Goal: Information Seeking & Learning: Learn about a topic

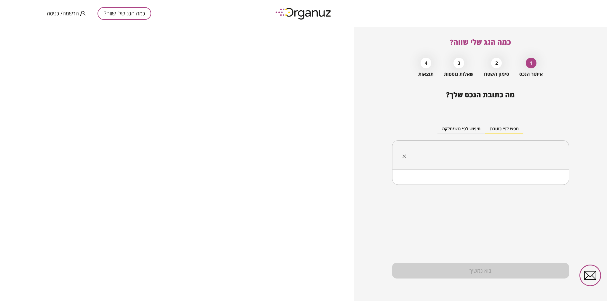
click at [511, 156] on input "text" at bounding box center [483, 155] width 158 height 15
type input "*"
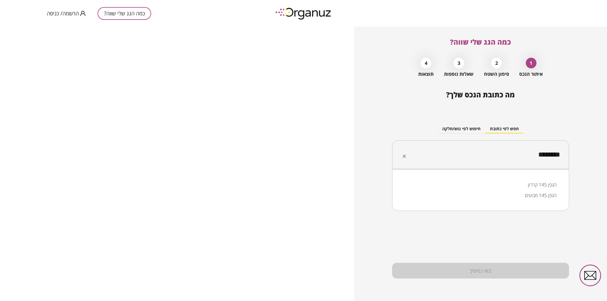
click at [542, 194] on li "הגפן 145 מבועים" at bounding box center [481, 195] width 162 height 11
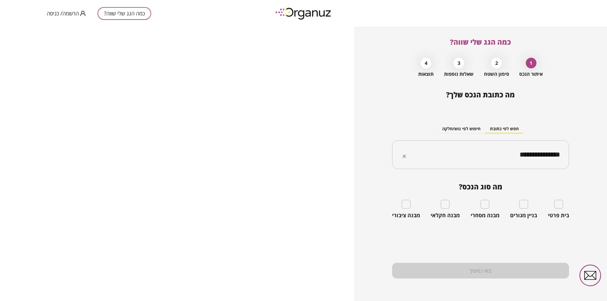
type input "**********"
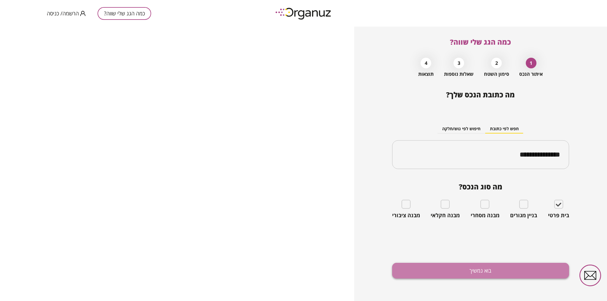
click at [482, 270] on button "בוא נמשיך" at bounding box center [480, 271] width 177 height 16
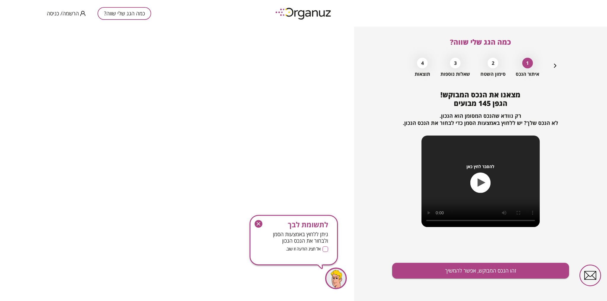
click at [481, 184] on icon "button" at bounding box center [482, 183] width 8 height 8
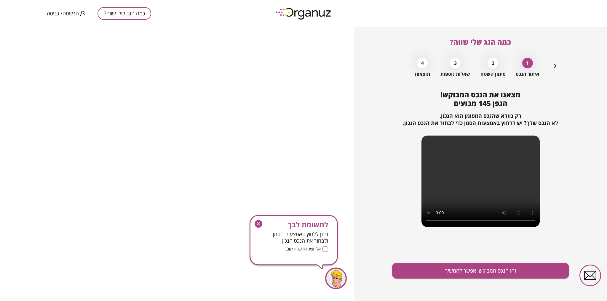
drag, startPoint x: 471, startPoint y: 172, endPoint x: 451, endPoint y: 158, distance: 24.8
click at [451, 158] on video at bounding box center [480, 182] width 118 height 92
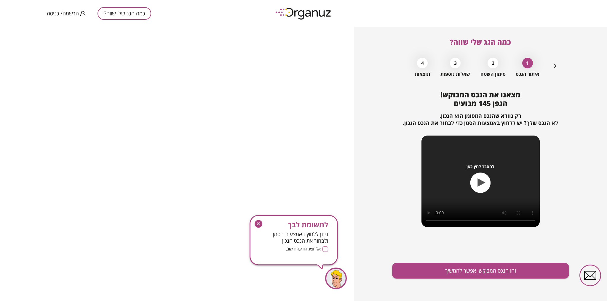
click at [480, 182] on icon "button" at bounding box center [482, 183] width 8 height 8
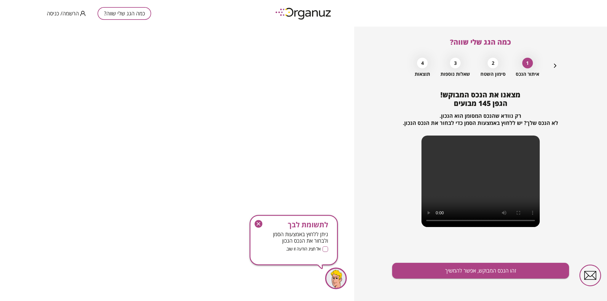
click at [399, 110] on div "מצאנו את הנכס המבוקש! הגפן 145 מבועים רק נוודא שהנכס המסומן הוא הנכון. לא הנכס …" at bounding box center [480, 164] width 177 height 146
click at [481, 176] on video at bounding box center [480, 182] width 118 height 92
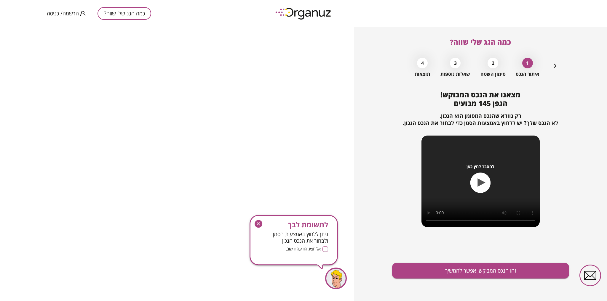
click at [429, 102] on div "מצאנו את הנכס המבוקש! הגפן 145 מבועים רק נוודא שהנכס המסומן הוא הנכון. לא הנכס …" at bounding box center [480, 164] width 177 height 146
click at [439, 158] on div "להסבר לחץ כאן" at bounding box center [480, 182] width 118 height 92
click at [483, 183] on icon "button" at bounding box center [482, 183] width 8 height 8
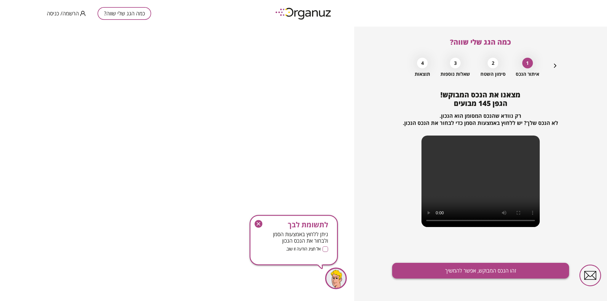
click at [486, 273] on button "זהו הנכס המבוקש, אפשר להמשיך" at bounding box center [480, 271] width 177 height 16
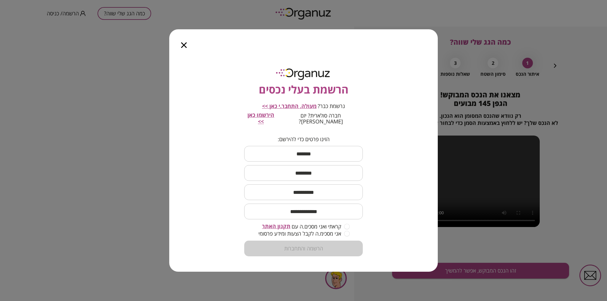
click at [174, 41] on div at bounding box center [183, 41] width 29 height 25
click at [183, 46] on icon "button" at bounding box center [184, 45] width 6 height 6
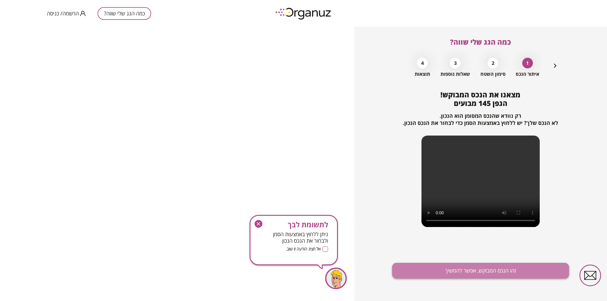
click at [486, 272] on button "זהו הנכס המבוקש, אפשר להמשיך" at bounding box center [480, 271] width 177 height 16
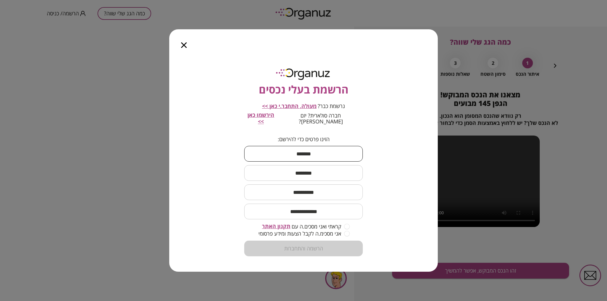
click at [314, 151] on input "text" at bounding box center [303, 153] width 119 height 17
type input "****"
type input "*****"
type input "**********"
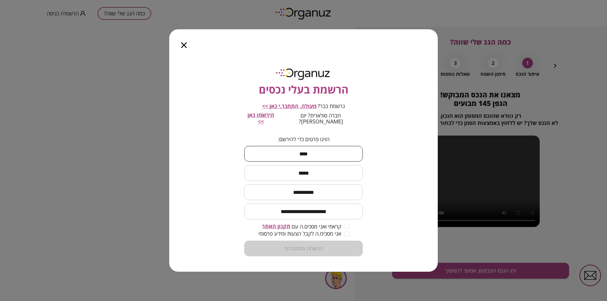
click at [313, 190] on input "**********" at bounding box center [303, 192] width 119 height 17
type input "**********"
drag, startPoint x: 311, startPoint y: 210, endPoint x: 346, endPoint y: 214, distance: 35.8
click at [348, 213] on input "**********" at bounding box center [303, 211] width 119 height 17
drag, startPoint x: 308, startPoint y: 209, endPoint x: 376, endPoint y: 220, distance: 68.8
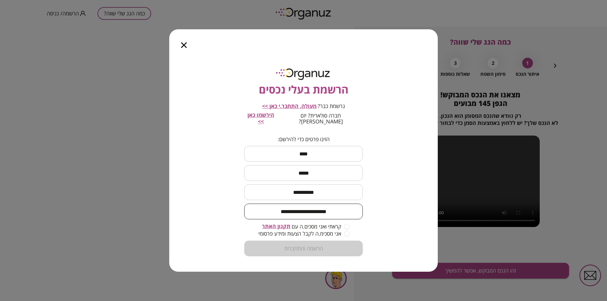
click at [376, 220] on div "**********" at bounding box center [303, 163] width 269 height 218
type input "**********"
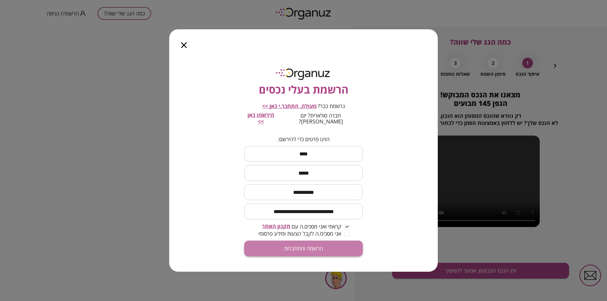
click at [312, 247] on button "הרשמה והתחברות" at bounding box center [303, 249] width 119 height 16
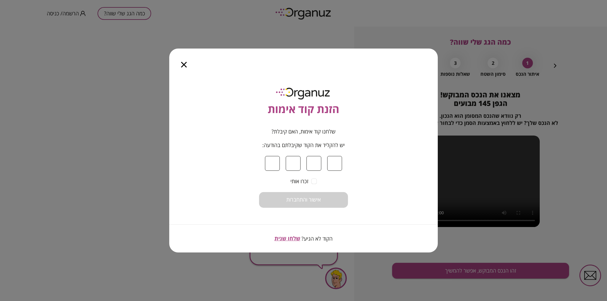
type input "*"
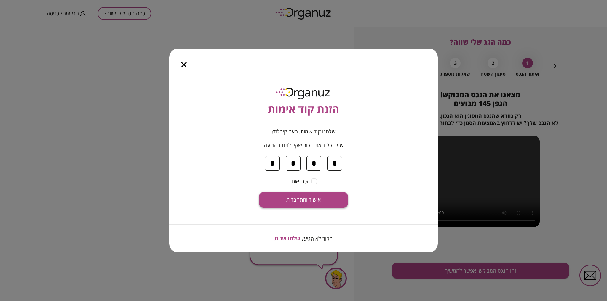
type input "*"
click at [306, 202] on span "אישור והתחברות" at bounding box center [303, 200] width 34 height 7
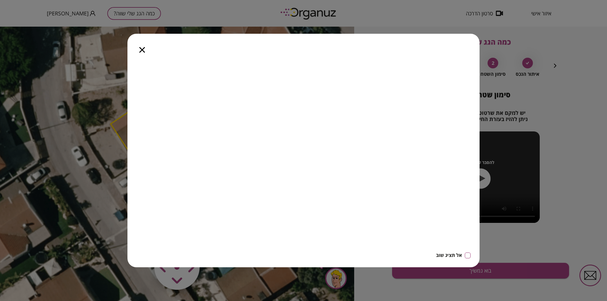
click at [143, 50] on icon "button" at bounding box center [142, 50] width 6 height 6
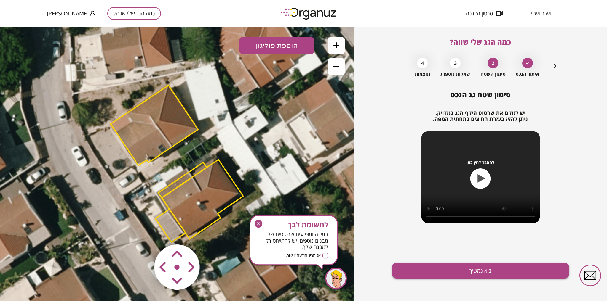
click at [483, 269] on button "בוא נמשיך" at bounding box center [480, 271] width 177 height 16
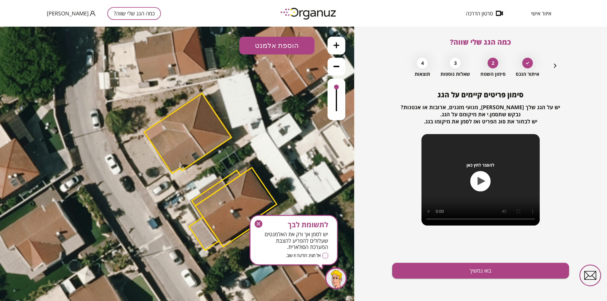
drag, startPoint x: 154, startPoint y: 112, endPoint x: 187, endPoint y: 121, distance: 34.7
click at [187, 121] on polygon at bounding box center [187, 133] width 87 height 80
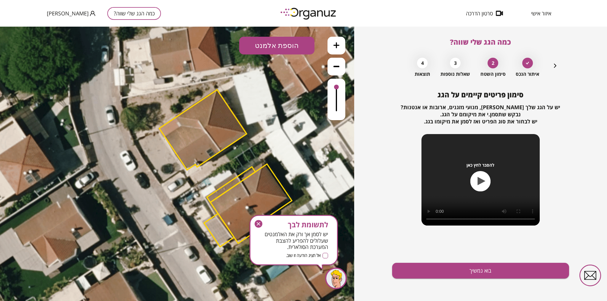
drag, startPoint x: 178, startPoint y: 130, endPoint x: 194, endPoint y: 120, distance: 19.2
click at [194, 120] on polygon at bounding box center [202, 130] width 87 height 80
click at [194, 132] on polygon at bounding box center [202, 130] width 87 height 80
click at [209, 155] on polygon at bounding box center [202, 130] width 87 height 80
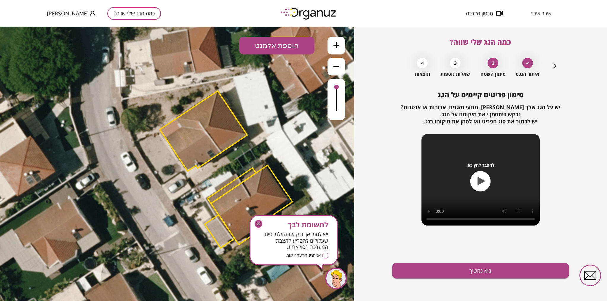
click at [212, 158] on polygon at bounding box center [203, 131] width 87 height 80
click at [233, 189] on polygon at bounding box center [231, 186] width 49 height 36
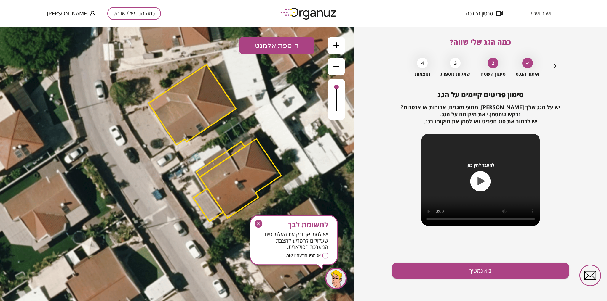
drag, startPoint x: 249, startPoint y: 198, endPoint x: 237, endPoint y: 172, distance: 28.9
click at [237, 172] on polygon at bounding box center [241, 178] width 82 height 79
click at [275, 46] on button "הוספת אלמנט" at bounding box center [276, 46] width 75 height 18
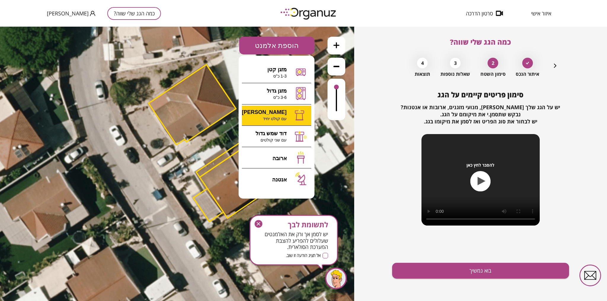
click at [275, 113] on div ".st0 { fill: #FFFFFF; } 10" at bounding box center [177, 164] width 354 height 275
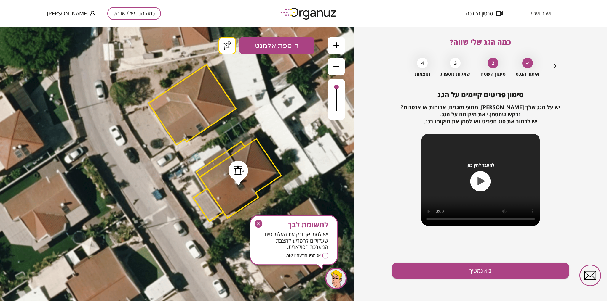
click at [338, 49] on button at bounding box center [337, 46] width 18 height 18
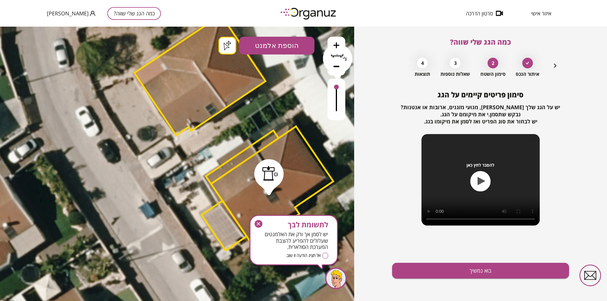
click at [334, 79] on div at bounding box center [337, 99] width 18 height 41
drag, startPoint x: 260, startPoint y: 225, endPoint x: 261, endPoint y: 198, distance: 26.7
click at [260, 225] on icon "button" at bounding box center [259, 224] width 8 height 8
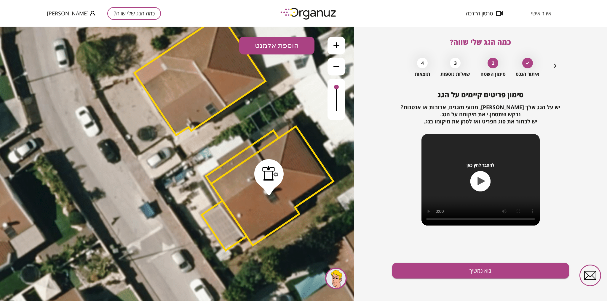
click at [274, 45] on button "הוספת אלמנט" at bounding box center [276, 46] width 75 height 18
click at [280, 159] on div ".st0 { fill: #FFFFFF; } .st0 { fill: #FFFFFF; }" at bounding box center [177, 164] width 354 height 275
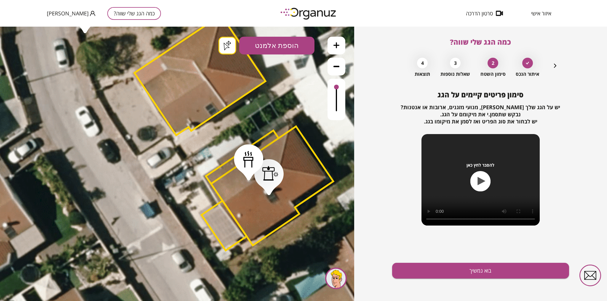
click at [555, 66] on icon "button" at bounding box center [555, 65] width 7 height 7
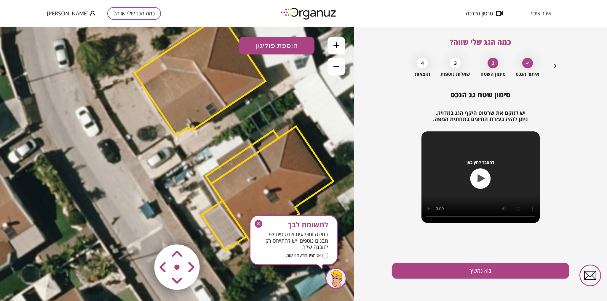
click at [555, 66] on icon "button" at bounding box center [555, 65] width 7 height 7
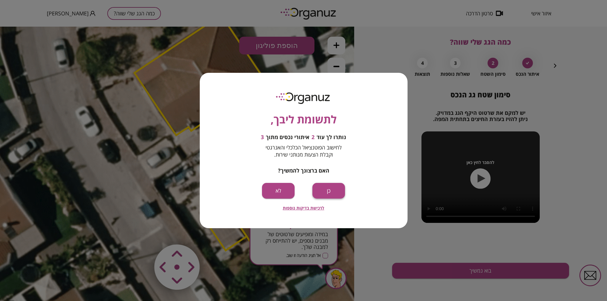
click at [333, 191] on button "כן" at bounding box center [328, 191] width 33 height 16
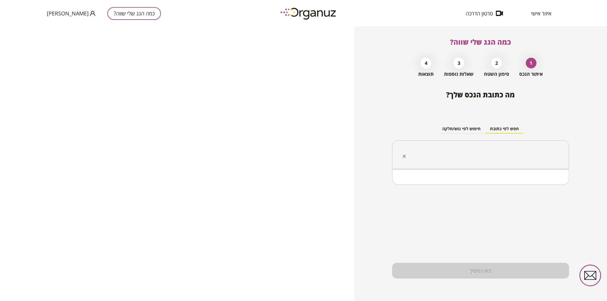
click at [496, 154] on input "text" at bounding box center [483, 155] width 158 height 15
type input "*"
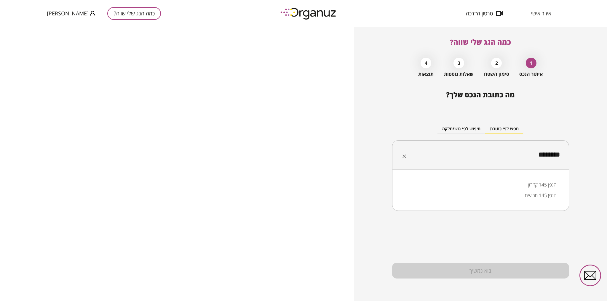
click at [537, 197] on li "הגפן 145 מבועים" at bounding box center [481, 195] width 162 height 11
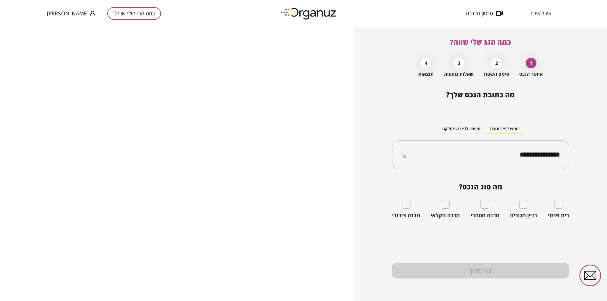
type input "**********"
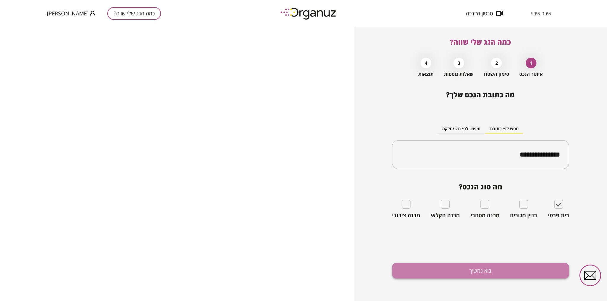
click at [483, 269] on button "בוא נמשיך" at bounding box center [480, 271] width 177 height 16
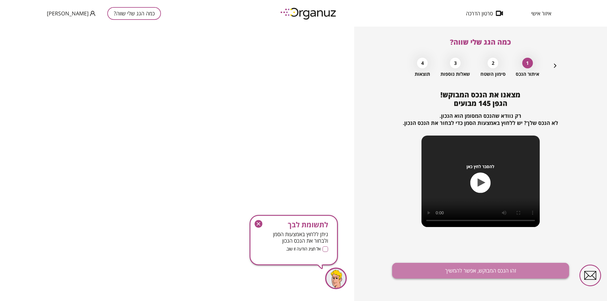
click at [482, 272] on button "זהו הנכס המבוקש, אפשר להמשיך" at bounding box center [480, 271] width 177 height 16
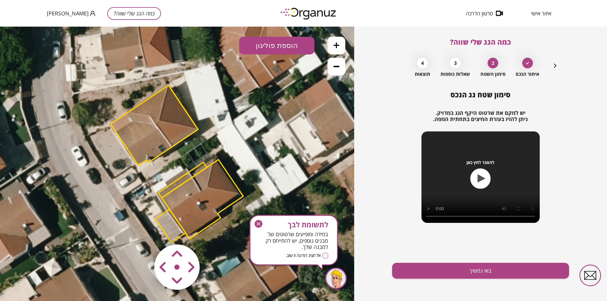
click at [259, 223] on icon "button" at bounding box center [259, 224] width 8 height 8
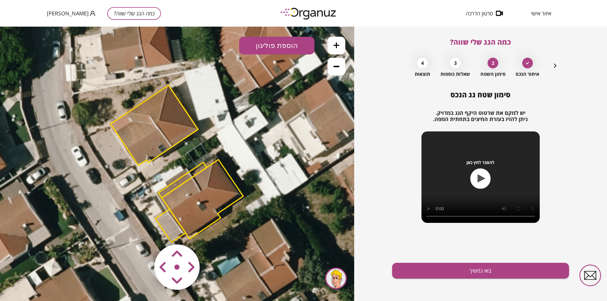
click at [177, 268] on img at bounding box center [177, 267] width 71 height 71
drag, startPoint x: 178, startPoint y: 268, endPoint x: 213, endPoint y: 254, distance: 36.9
click at [213, 254] on div ".st0 { fill: #FFFFFF; } 10" at bounding box center [177, 164] width 354 height 275
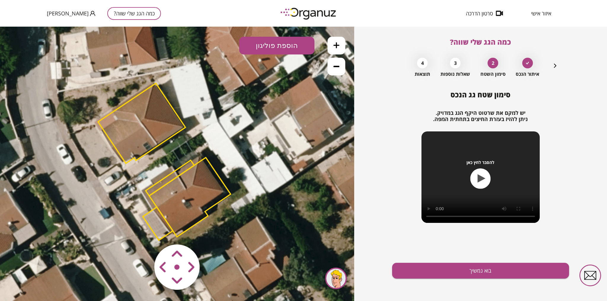
drag, startPoint x: 205, startPoint y: 255, endPoint x: 190, endPoint y: 249, distance: 16.1
click at [190, 249] on div at bounding box center [177, 267] width 71 height 71
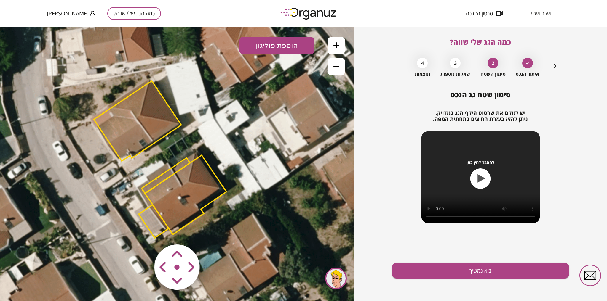
click at [142, 232] on area at bounding box center [142, 232] width 0 height 0
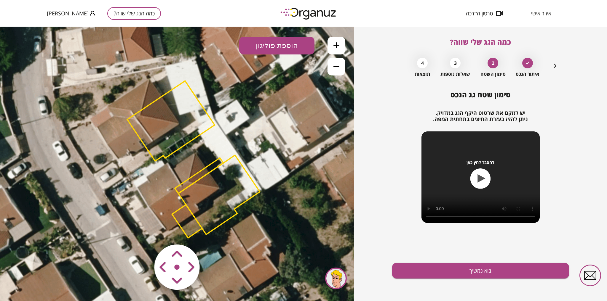
drag, startPoint x: 181, startPoint y: 269, endPoint x: 165, endPoint y: 260, distance: 17.2
click at [213, 232] on map at bounding box center [213, 232] width 0 height 0
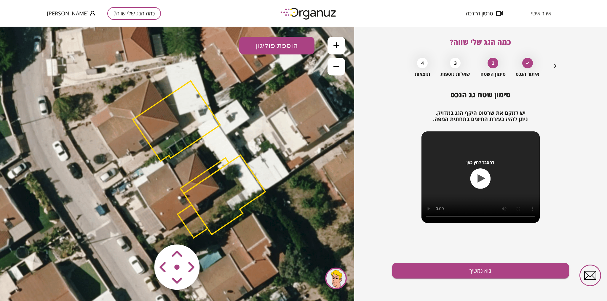
drag, startPoint x: 180, startPoint y: 270, endPoint x: 162, endPoint y: 258, distance: 22.2
click at [213, 232] on map at bounding box center [213, 232] width 0 height 0
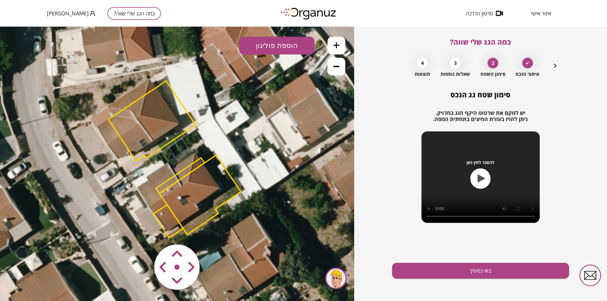
click at [142, 232] on area at bounding box center [142, 232] width 0 height 0
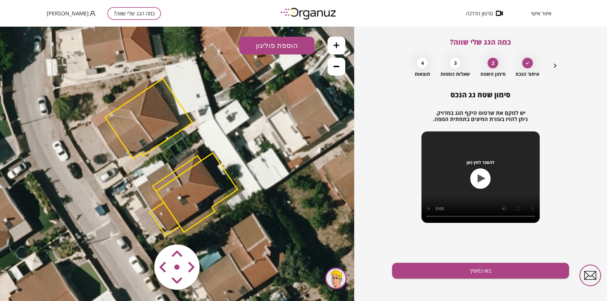
click at [142, 232] on area at bounding box center [142, 232] width 0 height 0
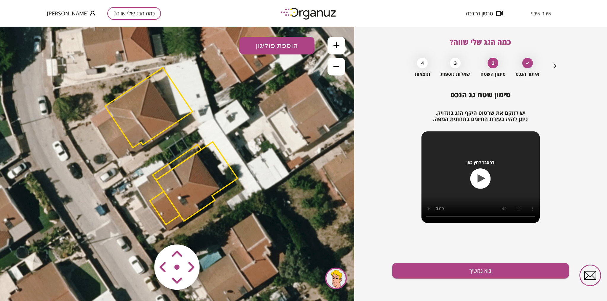
click at [142, 232] on area at bounding box center [142, 232] width 0 height 0
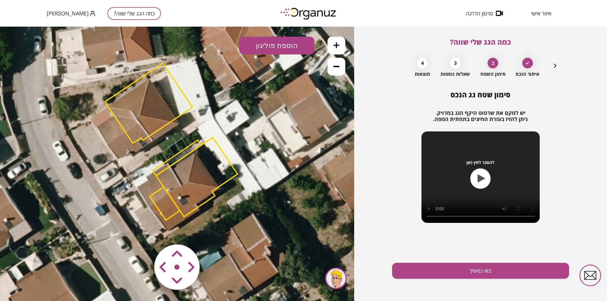
click at [142, 232] on area at bounding box center [142, 232] width 0 height 0
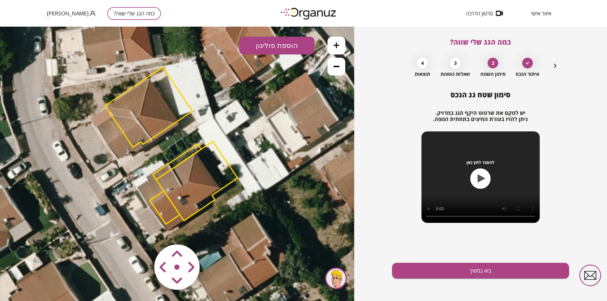
click at [142, 232] on area at bounding box center [142, 232] width 0 height 0
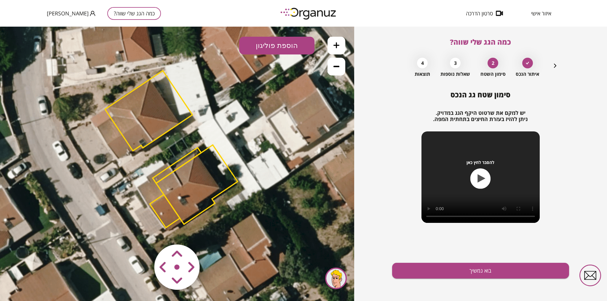
click at [142, 232] on area at bounding box center [142, 232] width 0 height 0
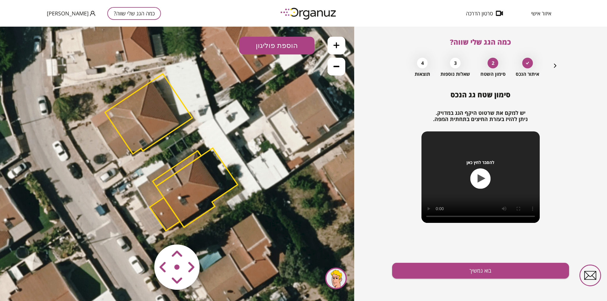
click at [142, 232] on area at bounding box center [142, 232] width 0 height 0
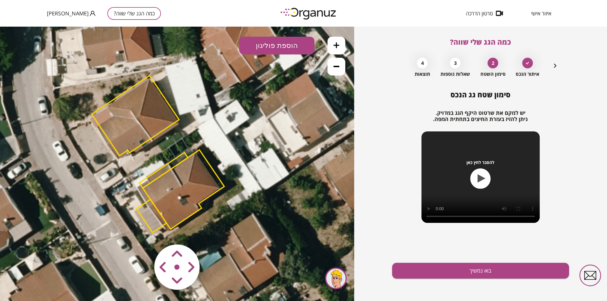
click at [142, 232] on area at bounding box center [142, 232] width 0 height 0
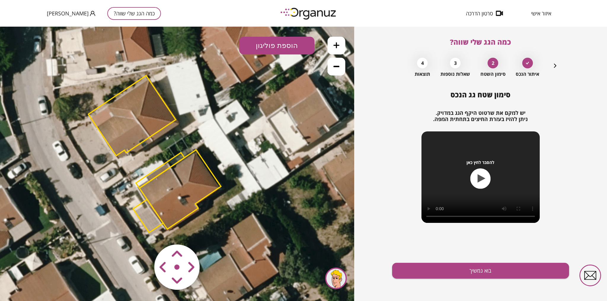
click at [142, 232] on area at bounding box center [142, 232] width 0 height 0
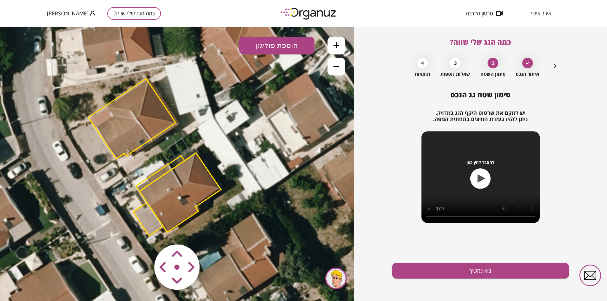
click at [142, 232] on area at bounding box center [142, 232] width 0 height 0
click at [339, 48] on button at bounding box center [337, 46] width 18 height 18
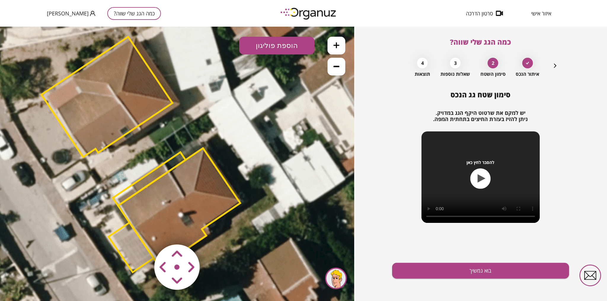
click at [335, 66] on icon at bounding box center [336, 66] width 6 height 1
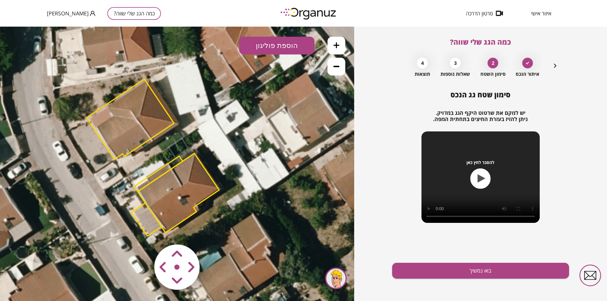
click at [335, 66] on icon at bounding box center [336, 66] width 6 height 1
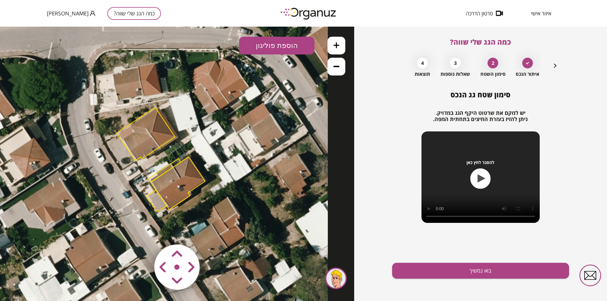
click at [336, 49] on button at bounding box center [337, 46] width 18 height 18
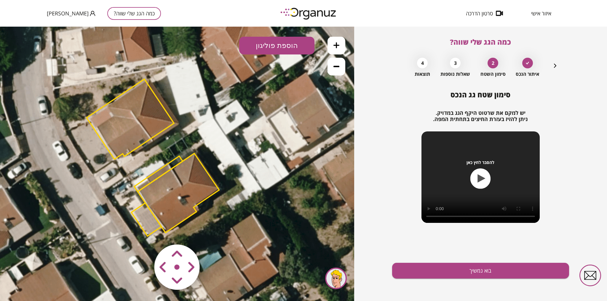
click at [336, 49] on button at bounding box center [337, 46] width 18 height 18
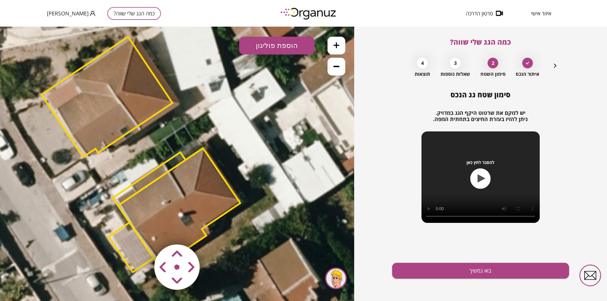
click at [336, 49] on button at bounding box center [337, 46] width 18 height 18
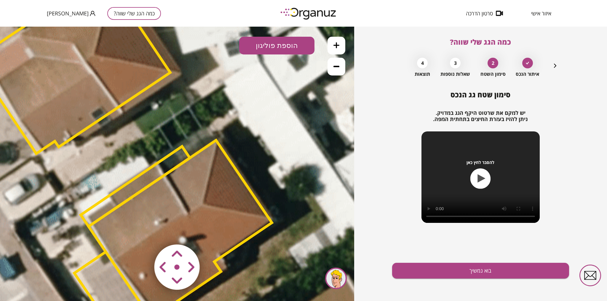
click at [332, 70] on button at bounding box center [337, 67] width 18 height 18
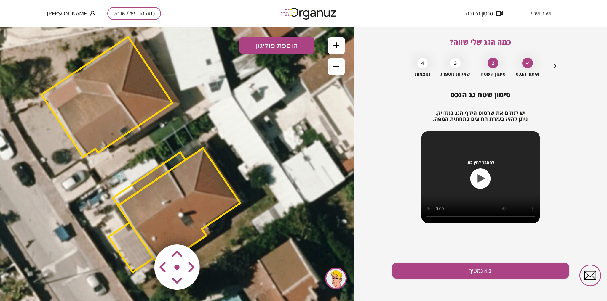
click at [341, 47] on button at bounding box center [337, 46] width 18 height 18
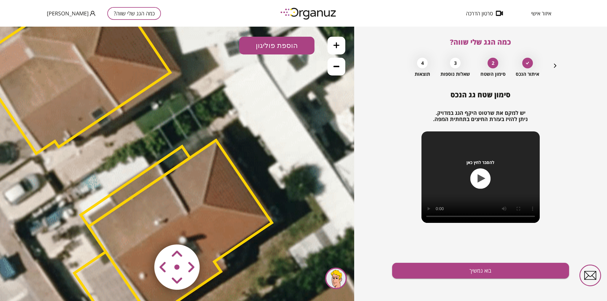
click at [339, 70] on button at bounding box center [337, 67] width 18 height 18
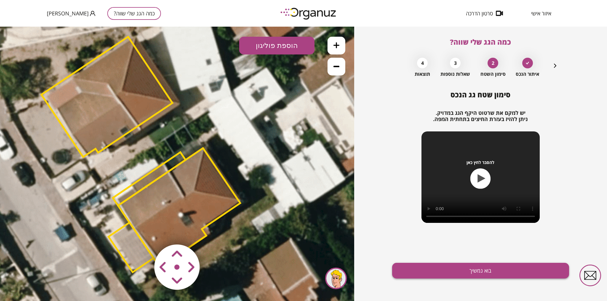
click at [478, 272] on button "בוא נמשיך" at bounding box center [480, 271] width 177 height 16
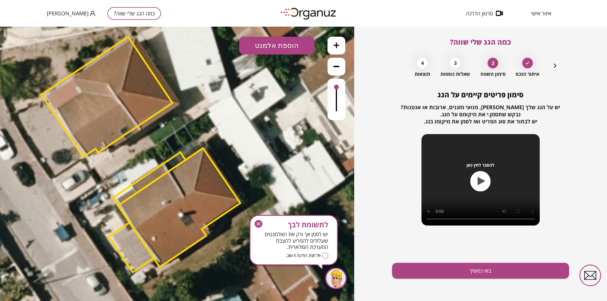
click at [273, 45] on button "הוספת אלמנט" at bounding box center [276, 46] width 75 height 18
drag, startPoint x: 279, startPoint y: 111, endPoint x: 240, endPoint y: 124, distance: 41.2
click at [278, 111] on div ".st0 { fill: #FFFFFF; } .st0 { fill: #FFFFFF; }" at bounding box center [177, 164] width 354 height 275
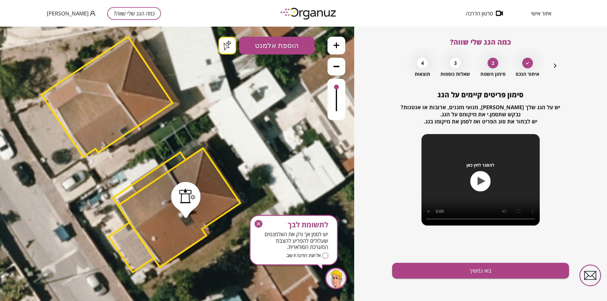
click at [282, 47] on button "הוספת אלמנט" at bounding box center [276, 46] width 75 height 18
click at [274, 162] on div ".st0 { fill: #FFFFFF; } .st0 { fill: #FFFFFF; }" at bounding box center [177, 164] width 354 height 275
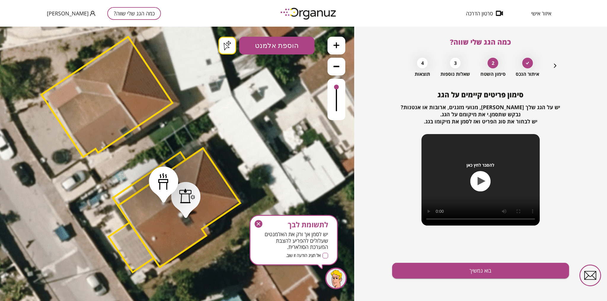
click at [475, 272] on button "בוא נמשיך" at bounding box center [480, 271] width 177 height 16
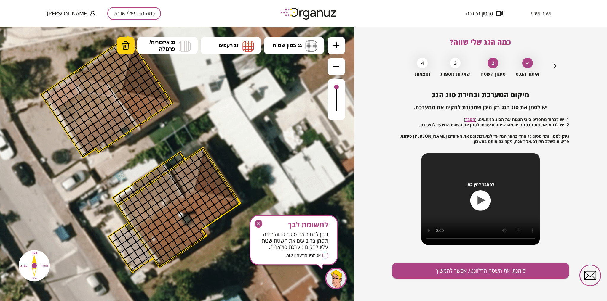
click at [126, 47] on img at bounding box center [126, 45] width 8 height 9
click at [125, 82] on div at bounding box center [125, 83] width 10 height 10
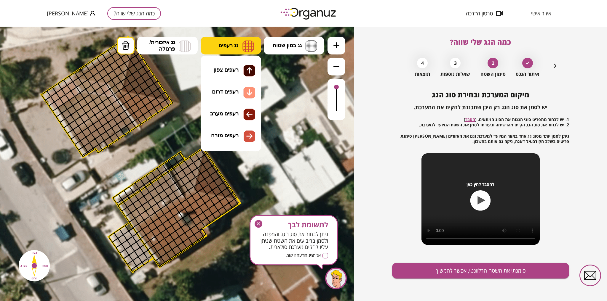
click at [243, 47] on img at bounding box center [248, 46] width 12 height 12
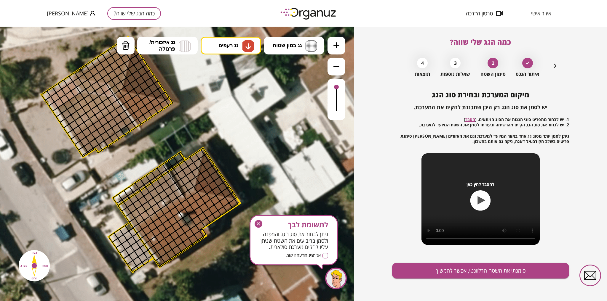
click at [227, 94] on div ".st0 { fill: #FFFFFF; } .st0 { fill: #FFFFFF; }" at bounding box center [177, 164] width 354 height 275
click at [232, 204] on div at bounding box center [234, 204] width 10 height 10
click at [222, 201] on div at bounding box center [224, 202] width 10 height 10
click at [212, 199] on div at bounding box center [215, 200] width 10 height 10
click at [202, 198] on div at bounding box center [206, 199] width 10 height 10
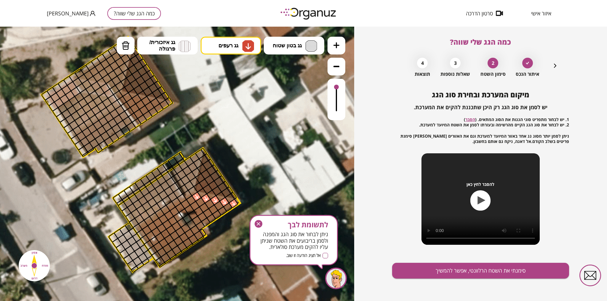
click at [193, 196] on div at bounding box center [196, 197] width 10 height 10
click at [189, 201] on div at bounding box center [191, 201] width 10 height 10
click at [184, 204] on div at bounding box center [186, 204] width 10 height 10
click at [178, 208] on div at bounding box center [180, 208] width 10 height 10
click at [226, 52] on button "גג רעפים" at bounding box center [231, 46] width 60 height 18
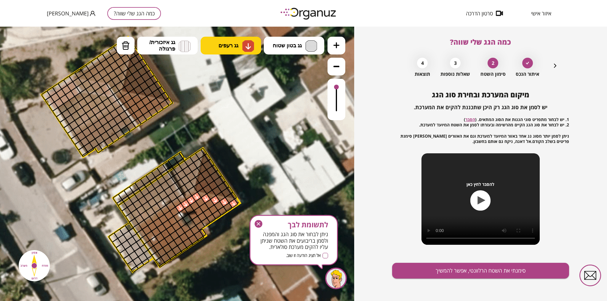
click at [228, 50] on button "גג רעפים" at bounding box center [231, 46] width 60 height 18
click at [175, 212] on div at bounding box center [174, 212] width 10 height 10
click at [166, 215] on div at bounding box center [169, 215] width 10 height 10
click at [162, 220] on div at bounding box center [163, 219] width 10 height 10
click at [160, 224] on div at bounding box center [158, 223] width 10 height 10
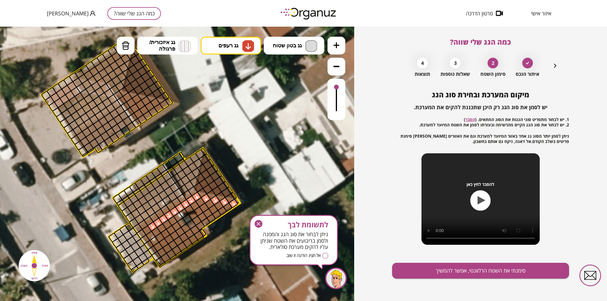
click at [153, 226] on div at bounding box center [152, 227] width 10 height 10
click at [147, 230] on div at bounding box center [147, 231] width 10 height 10
click at [149, 237] on div at bounding box center [151, 236] width 10 height 10
click at [153, 241] on div at bounding box center [154, 242] width 10 height 10
click at [156, 246] on div at bounding box center [158, 247] width 10 height 10
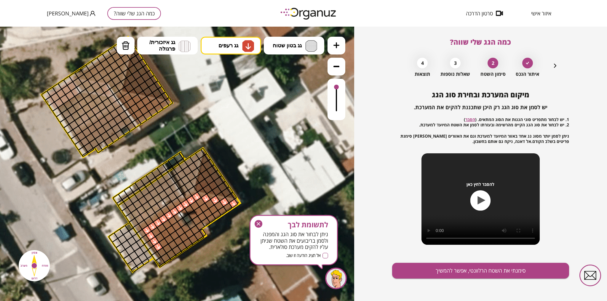
click at [160, 251] on div at bounding box center [162, 252] width 10 height 10
click at [166, 258] on div at bounding box center [165, 258] width 10 height 10
click at [173, 256] on div at bounding box center [171, 254] width 10 height 10
click at [176, 250] on div at bounding box center [177, 251] width 10 height 10
click at [184, 247] on div at bounding box center [182, 247] width 10 height 10
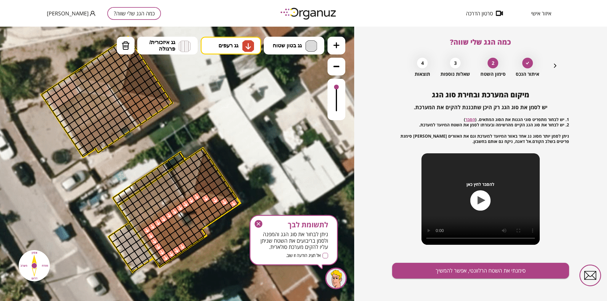
click at [190, 244] on div at bounding box center [188, 243] width 10 height 10
click at [195, 239] on div at bounding box center [193, 239] width 10 height 10
click at [201, 237] on div at bounding box center [199, 236] width 10 height 10
click at [196, 229] on div at bounding box center [195, 230] width 10 height 10
click at [188, 234] on div at bounding box center [189, 234] width 10 height 10
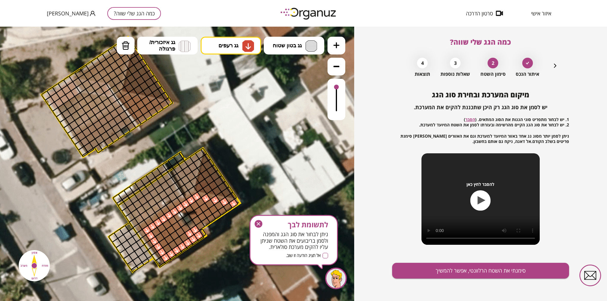
click at [184, 236] on div at bounding box center [184, 238] width 10 height 10
click at [178, 239] on div at bounding box center [178, 242] width 10 height 10
click at [172, 243] on div at bounding box center [173, 245] width 10 height 10
click at [168, 247] on div at bounding box center [167, 249] width 10 height 10
click at [163, 242] on div at bounding box center [164, 243] width 10 height 10
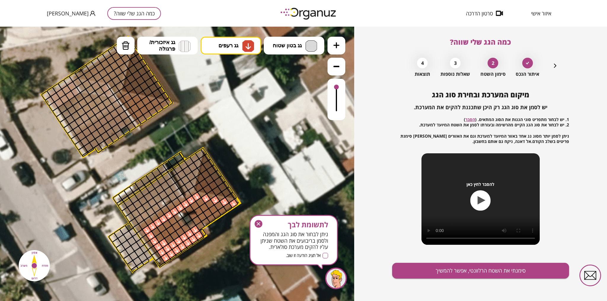
click at [182, 231] on div at bounding box center [180, 232] width 10 height 10
click at [174, 234] on div at bounding box center [175, 236] width 10 height 10
click at [168, 238] on div at bounding box center [169, 240] width 10 height 10
drag, startPoint x: 158, startPoint y: 237, endPoint x: 162, endPoint y: 236, distance: 3.9
click at [159, 237] on div at bounding box center [160, 238] width 10 height 10
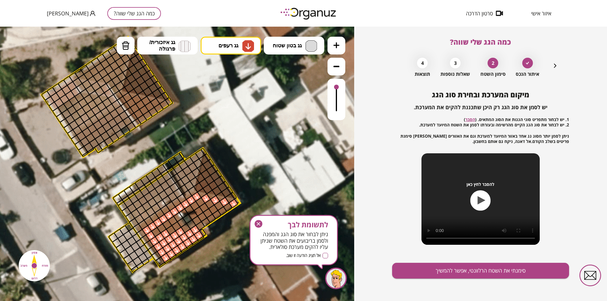
drag, startPoint x: 165, startPoint y: 235, endPoint x: 170, endPoint y: 233, distance: 5.5
click at [165, 235] on div at bounding box center [165, 234] width 10 height 10
click at [172, 232] on div at bounding box center [171, 230] width 10 height 10
click at [178, 225] on div at bounding box center [176, 227] width 10 height 10
click at [172, 219] on div at bounding box center [172, 221] width 10 height 10
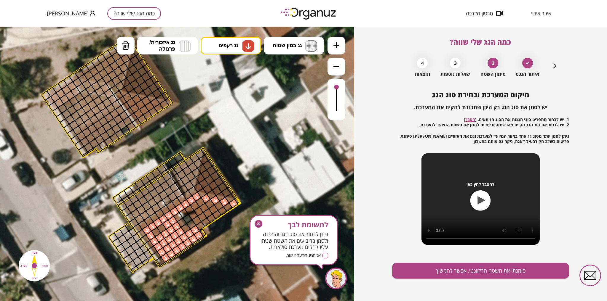
click at [165, 224] on div at bounding box center [167, 225] width 10 height 10
click at [159, 229] on div at bounding box center [161, 228] width 10 height 10
click at [155, 231] on div at bounding box center [156, 232] width 10 height 10
click at [194, 231] on div at bounding box center [195, 230] width 10 height 10
click at [197, 228] on div at bounding box center [200, 226] width 10 height 10
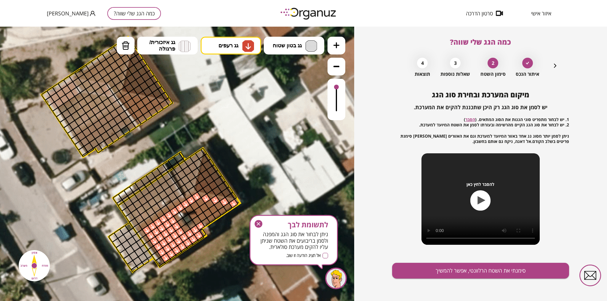
click at [195, 231] on div at bounding box center [195, 230] width 10 height 10
click at [337, 67] on icon at bounding box center [336, 66] width 6 height 6
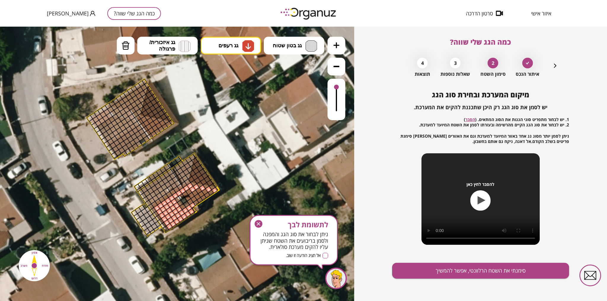
click at [194, 191] on div at bounding box center [192, 189] width 7 height 7
click at [199, 191] on div at bounding box center [198, 191] width 7 height 7
click at [204, 192] on div at bounding box center [205, 192] width 7 height 7
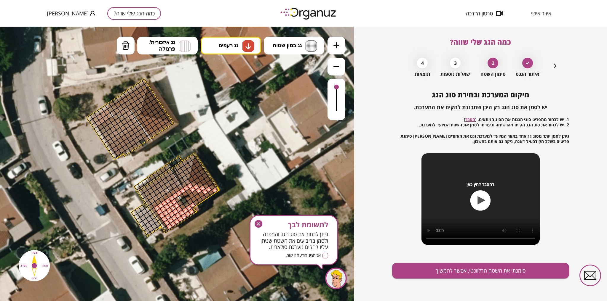
click at [204, 192] on div at bounding box center [205, 192] width 7 height 7
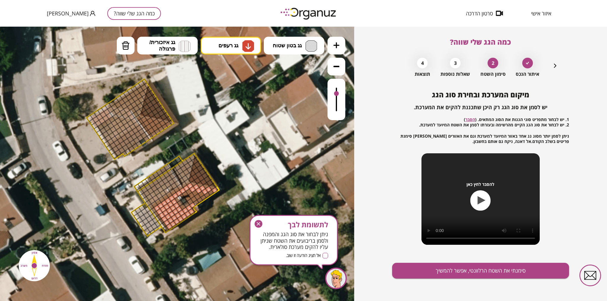
drag, startPoint x: 336, startPoint y: 88, endPoint x: 338, endPoint y: 94, distance: 6.0
click at [338, 94] on div at bounding box center [336, 93] width 5 height 5
click at [215, 189] on div at bounding box center [214, 190] width 7 height 7
click at [123, 49] on img at bounding box center [126, 45] width 8 height 9
click at [216, 192] on div at bounding box center [214, 190] width 7 height 7
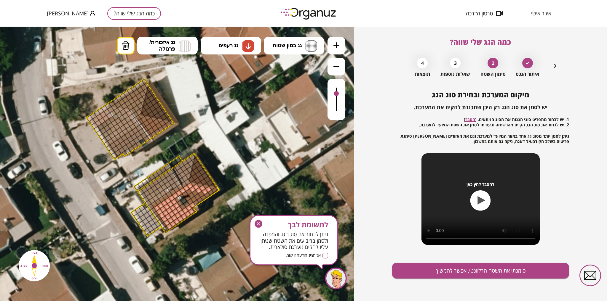
click at [205, 192] on div at bounding box center [205, 192] width 7 height 7
click at [192, 206] on div at bounding box center [192, 205] width 7 height 7
click at [189, 208] on div at bounding box center [189, 208] width 7 height 7
click at [193, 212] on div at bounding box center [191, 211] width 7 height 7
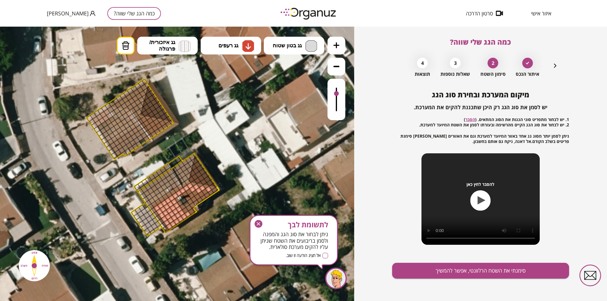
click at [189, 215] on div at bounding box center [187, 214] width 7 height 7
click at [189, 214] on div at bounding box center [187, 214] width 7 height 7
click at [187, 214] on div at bounding box center [187, 214] width 7 height 7
click at [120, 44] on button "מחיקה" at bounding box center [126, 46] width 18 height 18
click at [189, 213] on div at bounding box center [187, 214] width 7 height 7
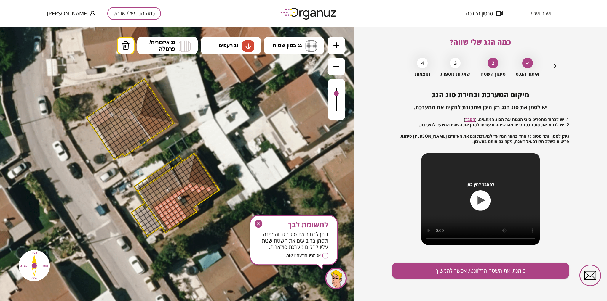
click at [187, 215] on div at bounding box center [187, 214] width 7 height 7
click at [129, 49] on button "מחיקה" at bounding box center [126, 46] width 18 height 18
click at [188, 213] on div at bounding box center [187, 214] width 7 height 7
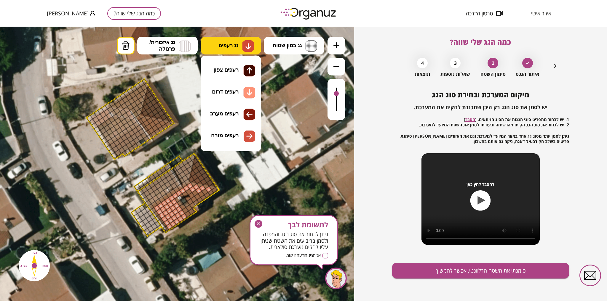
click at [234, 48] on span "גג רעפים" at bounding box center [228, 45] width 20 height 7
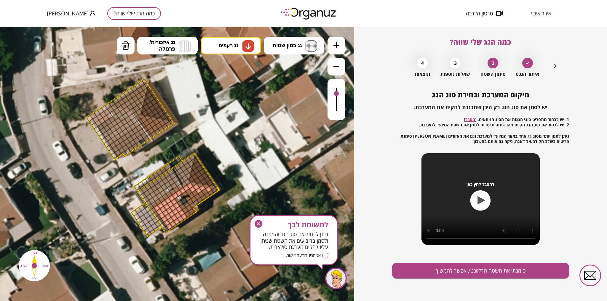
click at [229, 87] on div ".st0 { fill: #FFFFFF; } .st0 { fill: #FFFFFF; }" at bounding box center [177, 164] width 354 height 275
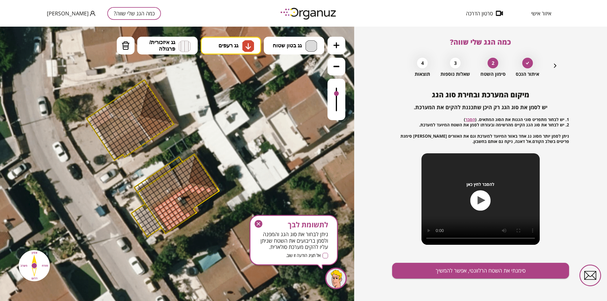
click at [187, 216] on div at bounding box center [187, 215] width 7 height 7
click at [185, 211] on div at bounding box center [185, 211] width 7 height 7
click at [181, 207] on div at bounding box center [182, 208] width 7 height 7
click at [179, 203] on div at bounding box center [180, 204] width 7 height 7
click at [176, 201] on div at bounding box center [177, 200] width 7 height 7
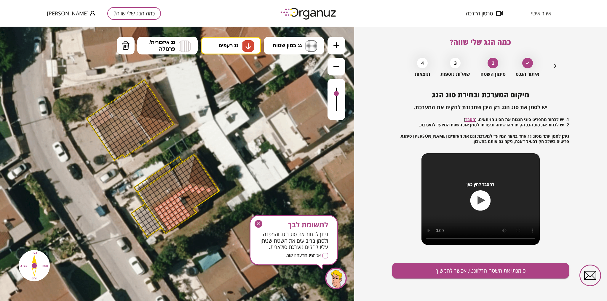
click at [178, 200] on div at bounding box center [177, 200] width 7 height 7
drag, startPoint x: 123, startPoint y: 39, endPoint x: 123, endPoint y: 47, distance: 7.1
click at [123, 43] on button "מחיקה" at bounding box center [126, 46] width 18 height 18
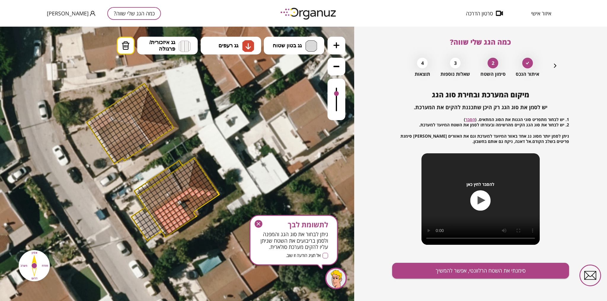
click at [178, 203] on div at bounding box center [177, 204] width 7 height 7
click at [180, 208] on div at bounding box center [180, 208] width 7 height 7
click at [182, 212] on div at bounding box center [182, 211] width 7 height 7
click at [124, 49] on img at bounding box center [126, 45] width 8 height 9
drag, startPoint x: 232, startPoint y: 47, endPoint x: 225, endPoint y: 121, distance: 74.4
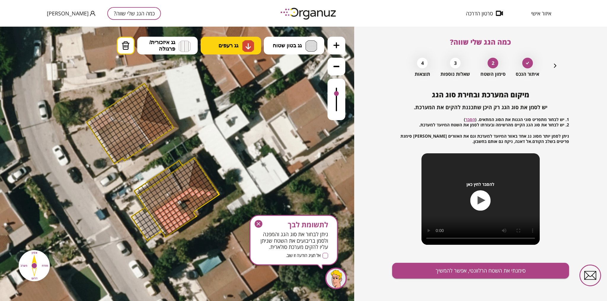
click at [232, 50] on button "גג רעפים" at bounding box center [231, 46] width 60 height 18
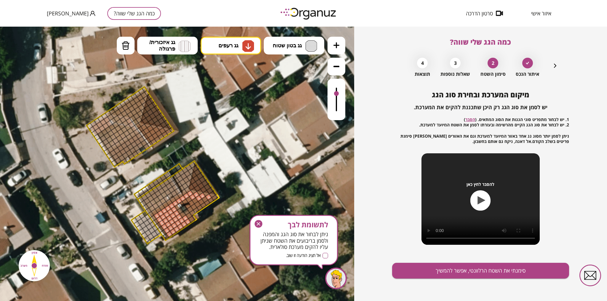
click at [229, 95] on div ".st0 { fill: #FFFFFF; } .st0 { fill: #FFFFFF; }" at bounding box center [177, 164] width 354 height 275
click at [189, 199] on div at bounding box center [189, 200] width 7 height 7
click at [194, 202] on div at bounding box center [194, 201] width 7 height 7
click at [201, 203] on div at bounding box center [201, 202] width 7 height 7
click at [206, 202] on div at bounding box center [207, 203] width 7 height 7
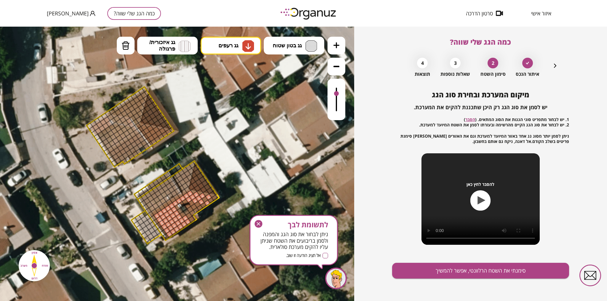
click at [213, 202] on polygon at bounding box center [179, 200] width 82 height 79
click at [214, 197] on div at bounding box center [214, 198] width 7 height 7
click at [205, 199] on div at bounding box center [205, 200] width 7 height 7
click at [203, 205] on div at bounding box center [203, 205] width 7 height 7
click at [198, 205] on div at bounding box center [197, 204] width 7 height 7
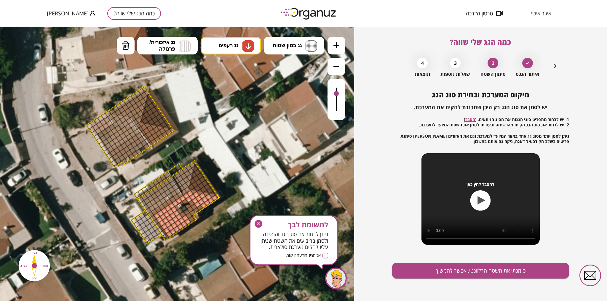
click at [199, 207] on div at bounding box center [200, 208] width 7 height 7
click at [191, 203] on div at bounding box center [191, 203] width 7 height 7
click at [194, 207] on div at bounding box center [193, 207] width 7 height 7
click at [198, 210] on div at bounding box center [196, 210] width 7 height 7
click at [228, 44] on span "גג רעפים" at bounding box center [228, 45] width 20 height 7
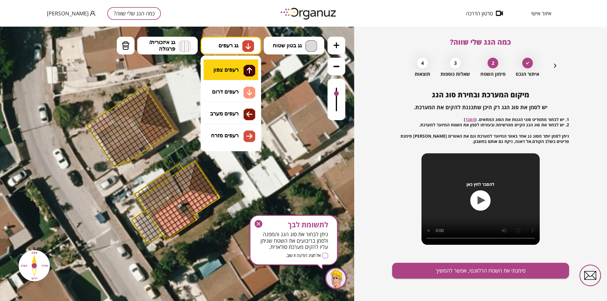
click at [228, 69] on div ".st0 { fill: #FFFFFF; } .st0 { fill: #FFFFFF; }" at bounding box center [177, 164] width 354 height 275
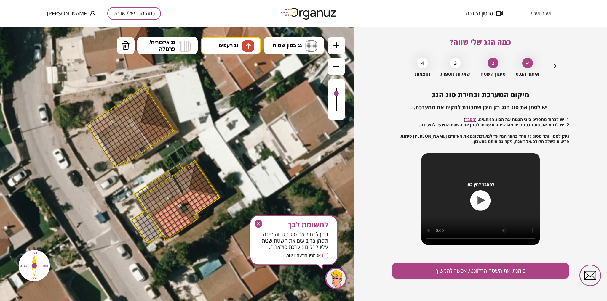
click at [188, 168] on div at bounding box center [189, 168] width 7 height 7
click at [187, 173] on div at bounding box center [187, 174] width 7 height 7
click at [186, 180] on div at bounding box center [186, 180] width 7 height 7
click at [191, 174] on div at bounding box center [194, 175] width 7 height 7
click at [191, 170] on div at bounding box center [191, 171] width 7 height 7
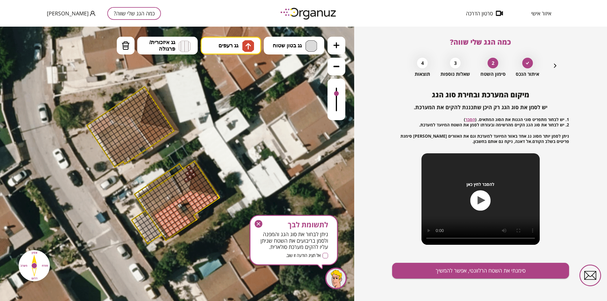
click at [190, 177] on div at bounding box center [190, 177] width 7 height 7
click at [129, 45] on img at bounding box center [126, 45] width 8 height 9
click at [195, 175] on div at bounding box center [194, 175] width 7 height 7
click at [243, 47] on img at bounding box center [248, 46] width 12 height 12
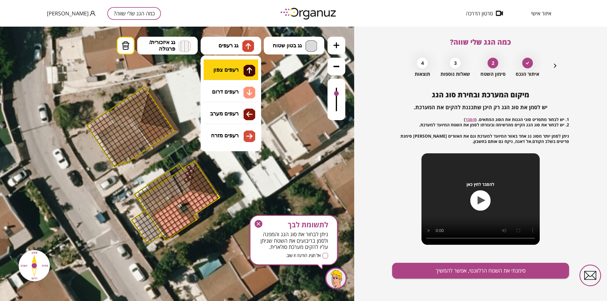
click at [231, 71] on div ".st0 { fill: #FFFFFF; } .st0 { fill: #FFFFFF; }" at bounding box center [177, 164] width 354 height 275
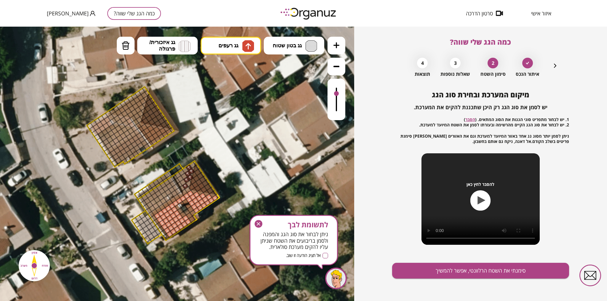
click at [185, 186] on div at bounding box center [185, 186] width 7 height 7
click at [186, 170] on div at bounding box center [185, 170] width 7 height 7
click at [184, 176] on div at bounding box center [184, 176] width 7 height 7
click at [183, 182] on div at bounding box center [182, 182] width 7 height 7
click at [183, 187] on div at bounding box center [185, 186] width 7 height 7
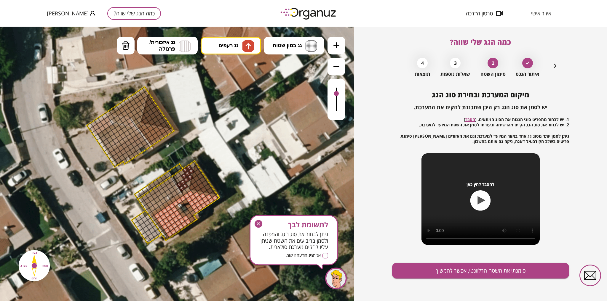
click at [180, 186] on div at bounding box center [179, 185] width 7 height 7
click at [181, 178] on div at bounding box center [180, 178] width 7 height 7
click at [181, 173] on div at bounding box center [181, 173] width 7 height 7
click at [178, 176] on div at bounding box center [178, 175] width 7 height 7
click at [178, 181] on div at bounding box center [176, 181] width 7 height 7
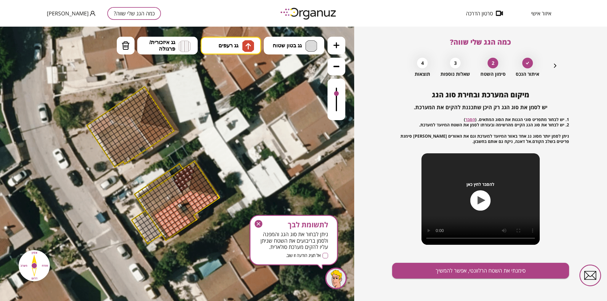
click at [175, 178] on div at bounding box center [174, 177] width 7 height 7
click at [187, 184] on div at bounding box center [189, 184] width 7 height 7
click at [188, 190] on div at bounding box center [187, 190] width 7 height 7
click at [154, 211] on div at bounding box center [154, 212] width 7 height 7
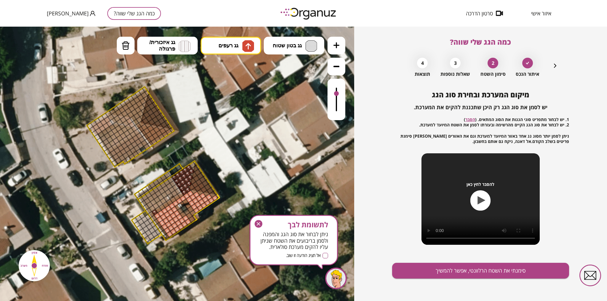
click at [158, 210] on div at bounding box center [158, 210] width 7 height 7
click at [163, 206] on div at bounding box center [162, 207] width 7 height 7
click at [167, 204] on div at bounding box center [165, 205] width 7 height 7
click at [174, 199] on div at bounding box center [173, 200] width 7 height 7
click at [169, 201] on div at bounding box center [169, 202] width 7 height 7
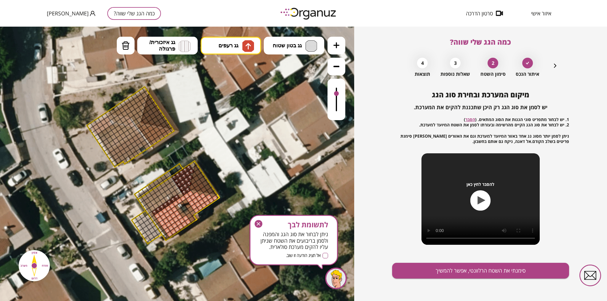
click at [176, 197] on div at bounding box center [176, 197] width 7 height 7
click at [181, 194] on div at bounding box center [180, 194] width 7 height 7
click at [178, 191] on div at bounding box center [178, 191] width 7 height 7
click at [174, 194] on div at bounding box center [174, 193] width 7 height 7
click at [162, 201] on div at bounding box center [163, 201] width 7 height 7
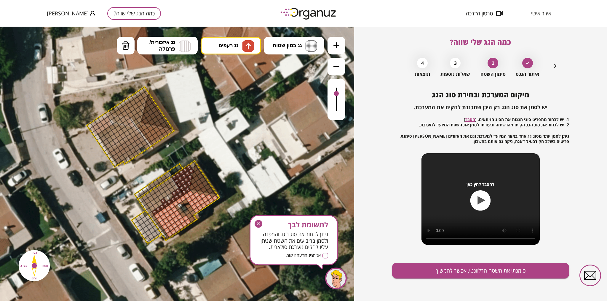
click at [159, 204] on div at bounding box center [159, 203] width 7 height 7
click at [156, 205] on div at bounding box center [155, 206] width 7 height 7
click at [151, 209] on div at bounding box center [152, 208] width 7 height 7
click at [175, 189] on div at bounding box center [175, 187] width 7 height 7
click at [170, 190] on div at bounding box center [171, 190] width 7 height 7
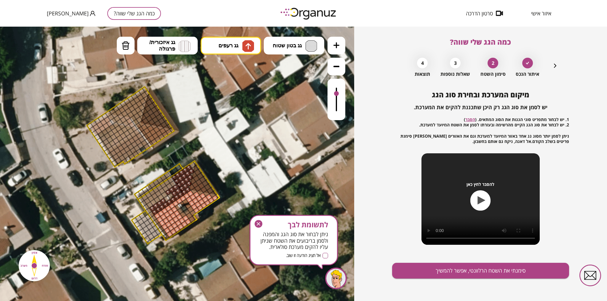
click at [168, 194] on div at bounding box center [168, 192] width 7 height 7
click at [163, 195] on div at bounding box center [164, 195] width 7 height 7
click at [161, 198] on div at bounding box center [160, 197] width 7 height 7
click at [156, 200] on div at bounding box center [157, 200] width 7 height 7
click at [152, 202] on div at bounding box center [153, 202] width 7 height 7
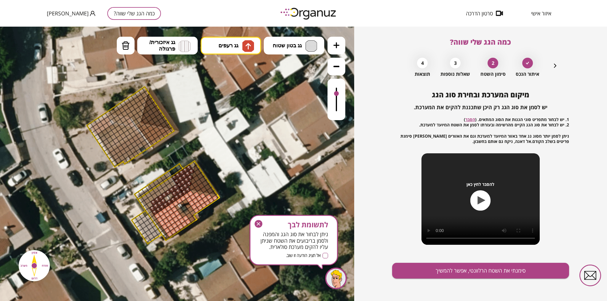
click at [148, 205] on div at bounding box center [149, 205] width 7 height 7
click at [146, 200] on div at bounding box center [147, 201] width 7 height 7
click at [150, 199] on div at bounding box center [151, 199] width 7 height 7
click at [154, 196] on div at bounding box center [154, 196] width 7 height 7
click at [159, 194] on div at bounding box center [158, 194] width 7 height 7
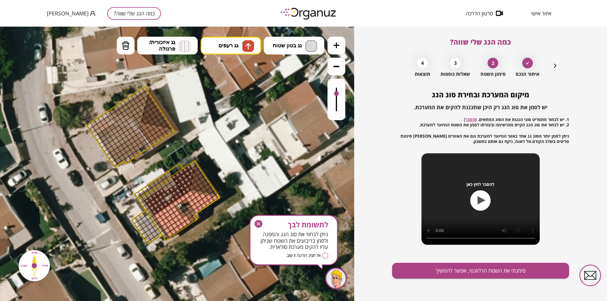
click at [162, 191] on div at bounding box center [162, 191] width 7 height 7
click at [166, 189] on div at bounding box center [165, 189] width 7 height 7
click at [170, 186] on div at bounding box center [169, 186] width 7 height 7
click at [173, 185] on div at bounding box center [173, 184] width 7 height 7
click at [169, 181] on div at bounding box center [170, 180] width 7 height 7
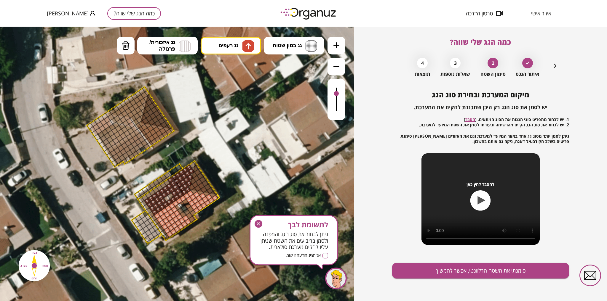
click at [166, 182] on div at bounding box center [166, 182] width 7 height 7
click at [164, 186] on div at bounding box center [163, 185] width 7 height 7
click at [160, 188] on div at bounding box center [159, 187] width 7 height 7
click at [156, 191] on div at bounding box center [155, 190] width 7 height 7
click at [152, 192] on div at bounding box center [152, 192] width 7 height 7
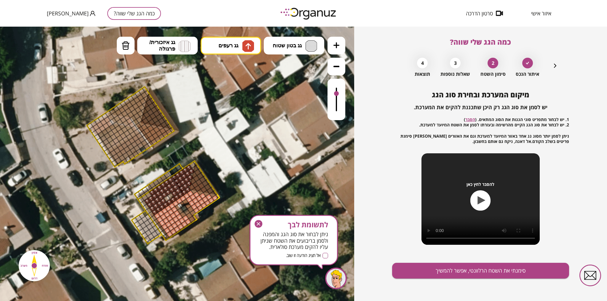
click at [148, 195] on div at bounding box center [148, 195] width 7 height 7
click at [145, 196] on div at bounding box center [144, 197] width 7 height 7
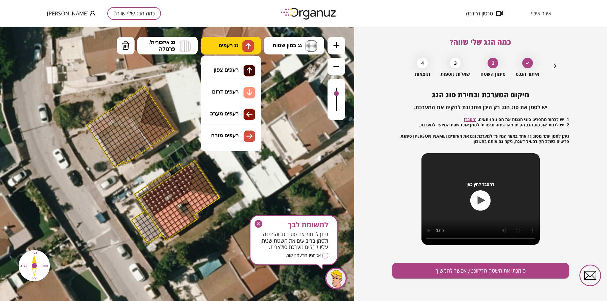
click at [234, 45] on span "גג רעפים" at bounding box center [228, 45] width 20 height 7
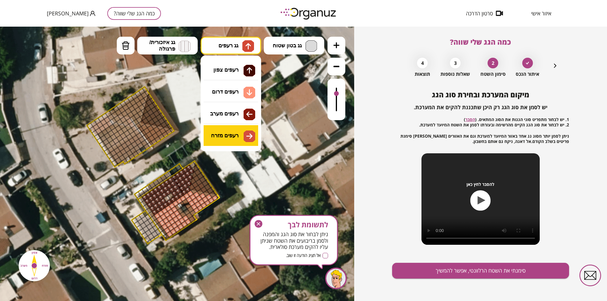
click at [223, 136] on div ".st0 { fill: #FFFFFF; } .st0 { fill: #FFFFFF; }" at bounding box center [177, 164] width 354 height 275
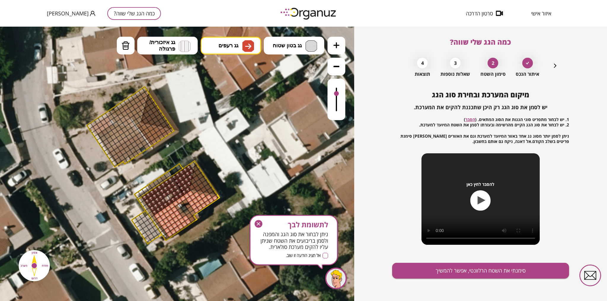
click at [192, 187] on div at bounding box center [191, 187] width 7 height 7
click at [195, 185] on div at bounding box center [195, 185] width 7 height 7
click at [198, 183] on div at bounding box center [198, 182] width 7 height 7
click at [201, 181] on div at bounding box center [202, 180] width 7 height 7
click at [199, 173] on div at bounding box center [197, 172] width 7 height 7
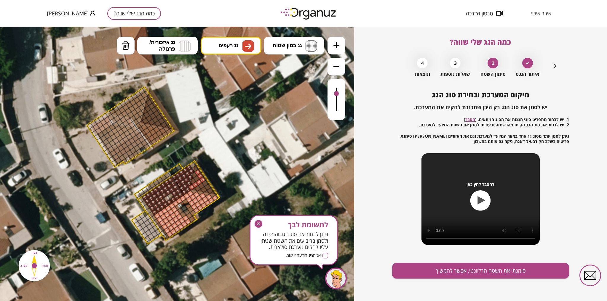
click at [201, 177] on div at bounding box center [200, 176] width 7 height 7
click at [204, 182] on div at bounding box center [205, 183] width 7 height 7
click at [207, 186] on div at bounding box center [207, 187] width 7 height 7
click at [210, 190] on div at bounding box center [210, 191] width 7 height 7
click at [204, 190] on div at bounding box center [203, 189] width 7 height 7
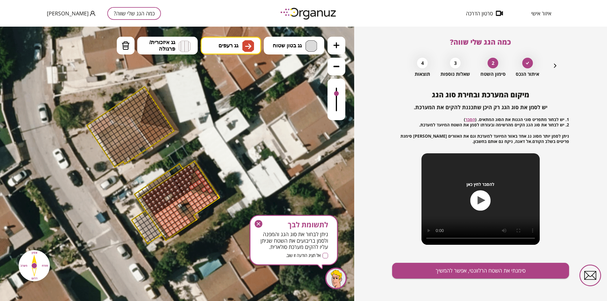
click at [201, 186] on div at bounding box center [201, 186] width 7 height 7
click at [197, 178] on div at bounding box center [196, 178] width 7 height 7
click at [193, 181] on div at bounding box center [192, 181] width 7 height 7
click at [197, 188] on div at bounding box center [197, 188] width 7 height 7
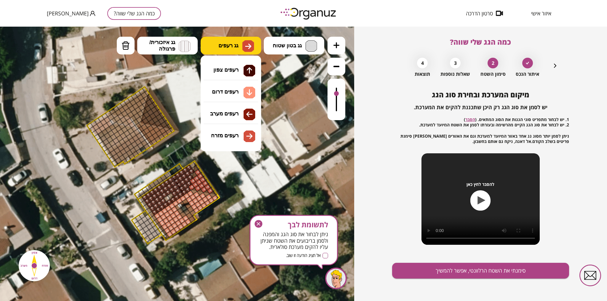
click at [242, 43] on img at bounding box center [248, 46] width 12 height 12
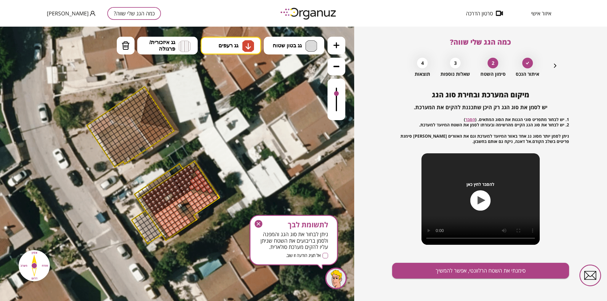
drag, startPoint x: 235, startPoint y: 92, endPoint x: 235, endPoint y: 95, distance: 3.9
click at [235, 92] on div ".st0 { fill: #FFFFFF; } .st0 { fill: #FFFFFF; }" at bounding box center [177, 164] width 354 height 275
drag, startPoint x: 187, startPoint y: 202, endPoint x: 189, endPoint y: 207, distance: 5.7
click at [187, 202] on div at bounding box center [189, 200] width 7 height 7
click at [186, 202] on div at bounding box center [185, 202] width 7 height 7
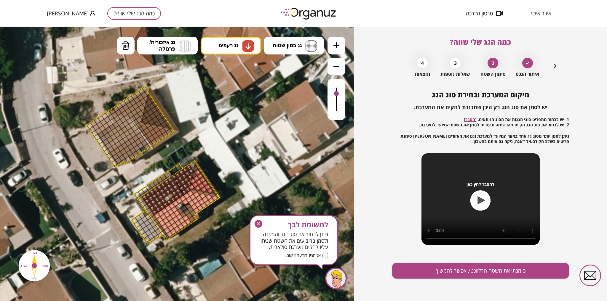
click at [189, 207] on div at bounding box center [190, 209] width 7 height 7
click at [189, 208] on div at bounding box center [190, 209] width 7 height 7
click at [193, 211] on div at bounding box center [192, 213] width 7 height 7
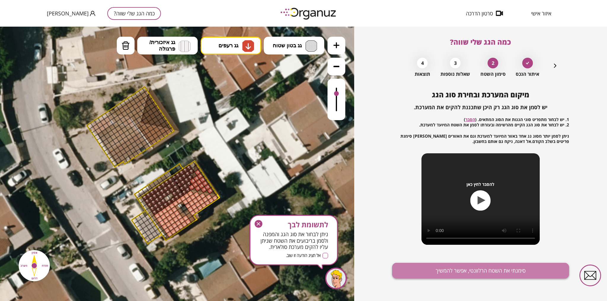
click at [494, 271] on button "סימנתי את השטח הרלוונטי, אפשר להמשיך" at bounding box center [480, 271] width 177 height 16
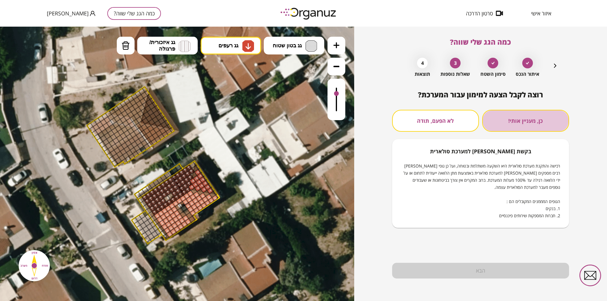
click at [525, 120] on button "כן, מעניין אותי!" at bounding box center [525, 121] width 87 height 22
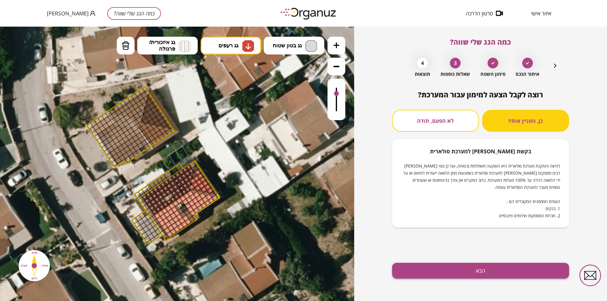
click at [484, 274] on button "הבא" at bounding box center [480, 271] width 177 height 16
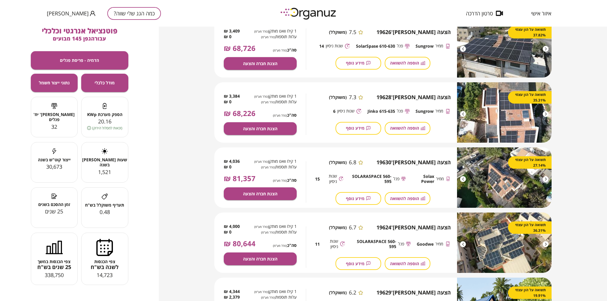
scroll to position [427, 0]
click at [266, 192] on span "הצגת חברה והצעה" at bounding box center [260, 193] width 34 height 5
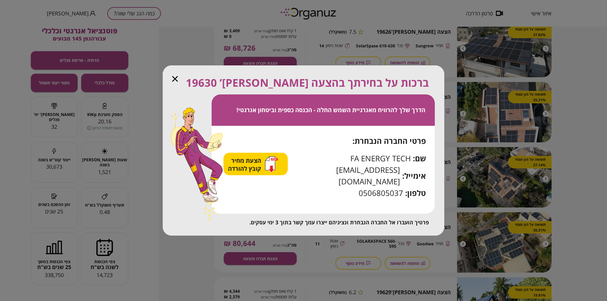
click at [175, 82] on icon "button" at bounding box center [175, 79] width 6 height 6
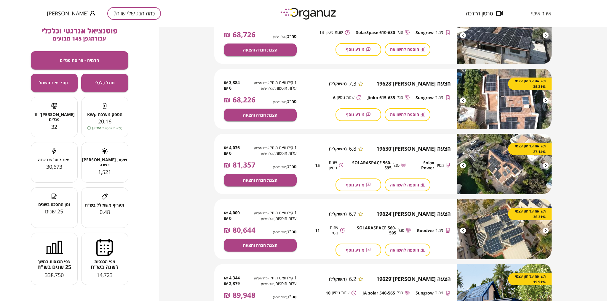
scroll to position [478, 0]
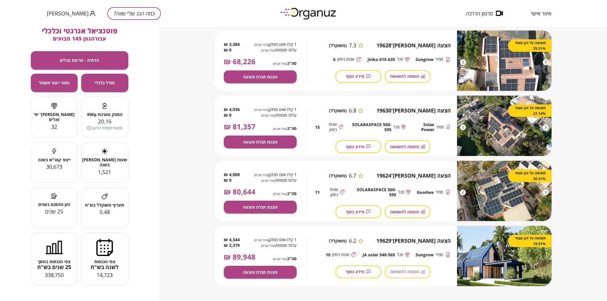
click at [408, 274] on span "הוספה להשוואה" at bounding box center [404, 271] width 29 height 5
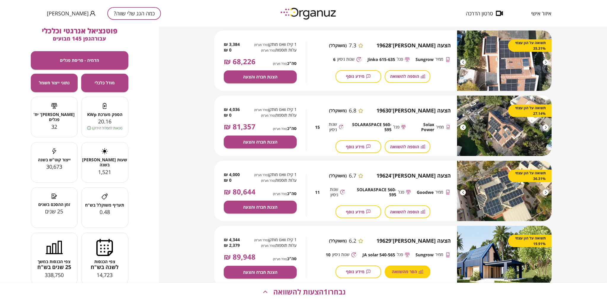
click at [407, 210] on span "הוספה להשוואה" at bounding box center [404, 212] width 29 height 5
click at [411, 146] on span "הוספה להשוואה" at bounding box center [404, 146] width 29 height 5
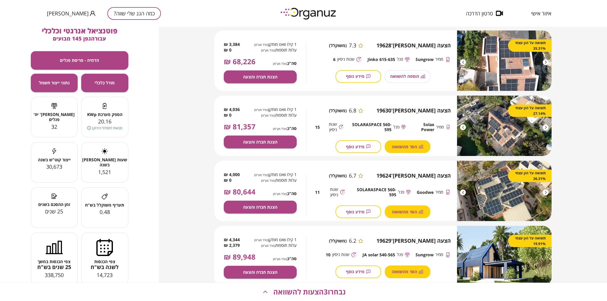
click at [407, 76] on div "הוספה להשוואה" at bounding box center [408, 76] width 46 height 13
click at [410, 148] on span "הסר מהשוואה" at bounding box center [404, 146] width 25 height 5
click at [410, 214] on span "הסר מהשוואה" at bounding box center [404, 212] width 25 height 5
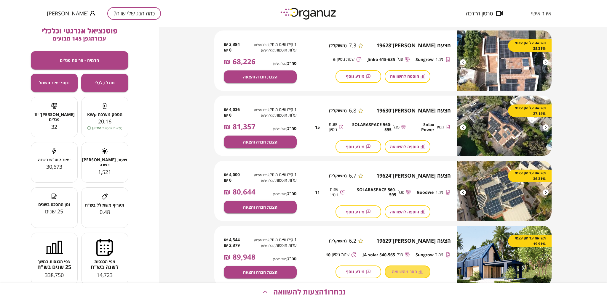
click at [403, 272] on span "הסר מהשוואה" at bounding box center [404, 271] width 25 height 5
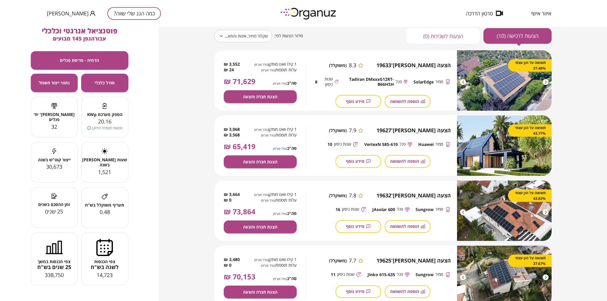
scroll to position [71, 0]
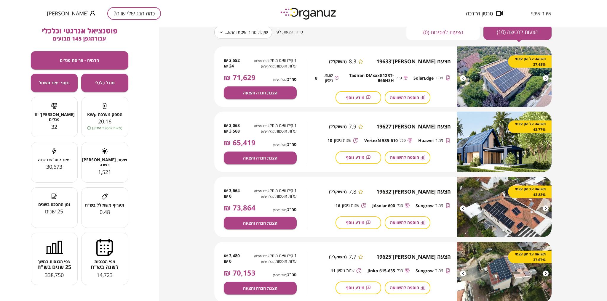
click at [402, 155] on span "הוספה להשוואה" at bounding box center [404, 157] width 29 height 5
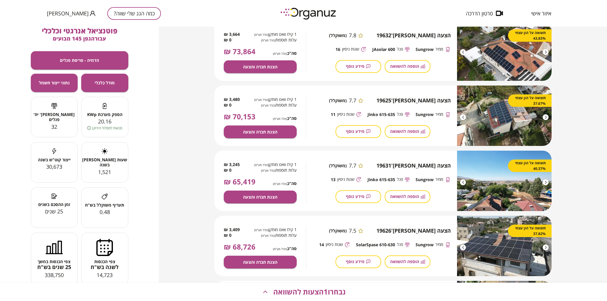
scroll to position [237, 0]
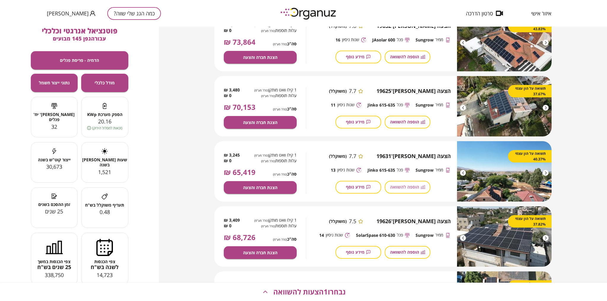
click at [408, 190] on span "הוספה להשוואה" at bounding box center [404, 187] width 29 height 5
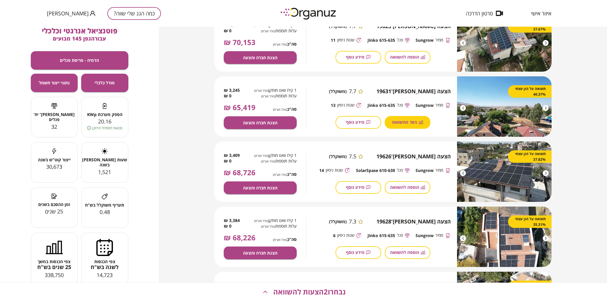
scroll to position [308, 0]
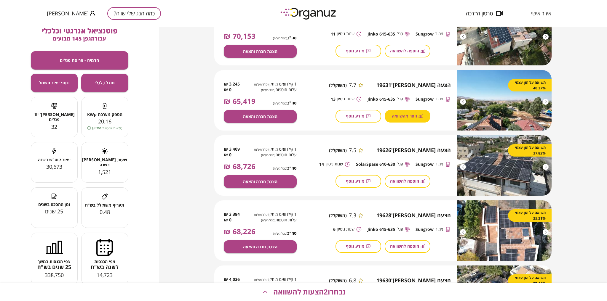
click at [406, 246] on span "הוספה להשוואה" at bounding box center [404, 246] width 29 height 5
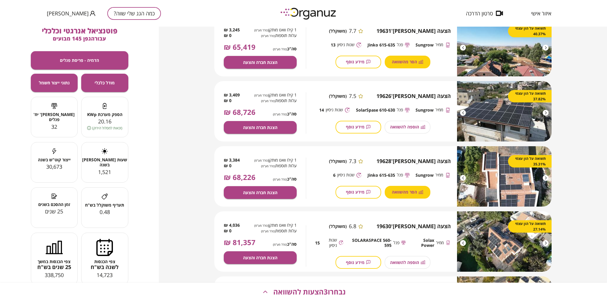
scroll to position [379, 0]
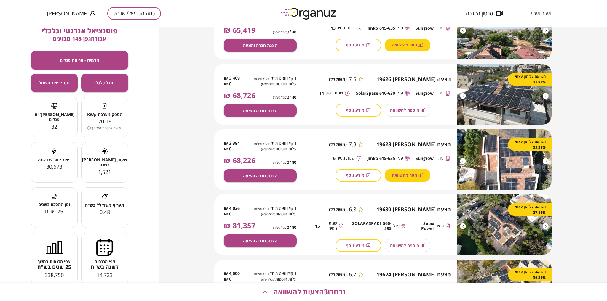
click at [413, 248] on div "הוספה להשוואה" at bounding box center [408, 245] width 46 height 13
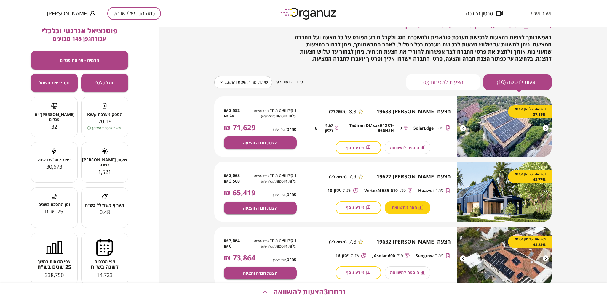
scroll to position [0, 0]
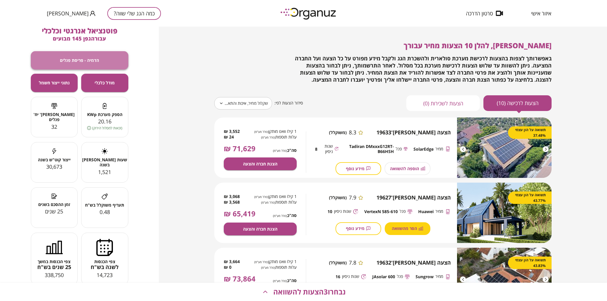
click at [86, 58] on span "הדמיה - פריסת פנלים" at bounding box center [79, 60] width 39 height 5
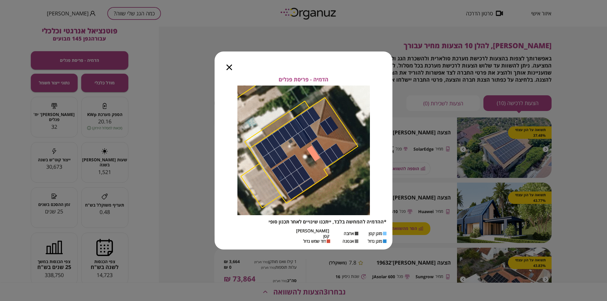
click at [231, 68] on icon "button" at bounding box center [229, 68] width 6 height 6
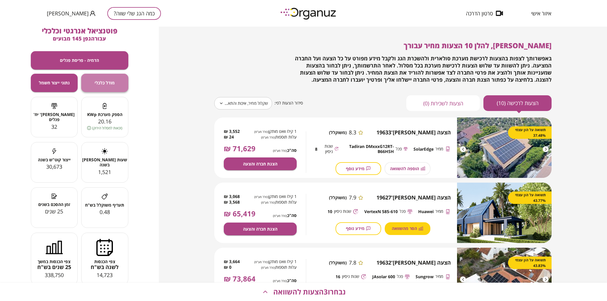
click at [106, 87] on button "מודל כלכלי" at bounding box center [104, 83] width 47 height 18
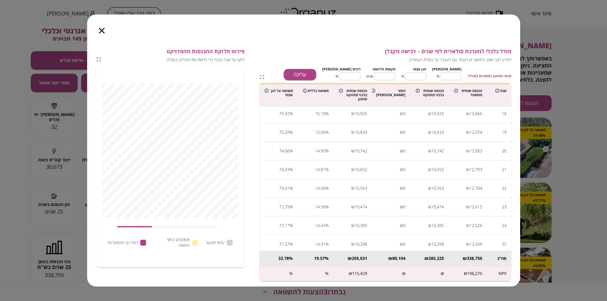
scroll to position [321, 0]
click at [288, 294] on div "מודל כלכלי למערכת סולארית לפי שנים – רכישה מקבלן למידע לגבי אופן החישוב יש לעבו…" at bounding box center [303, 150] width 607 height 301
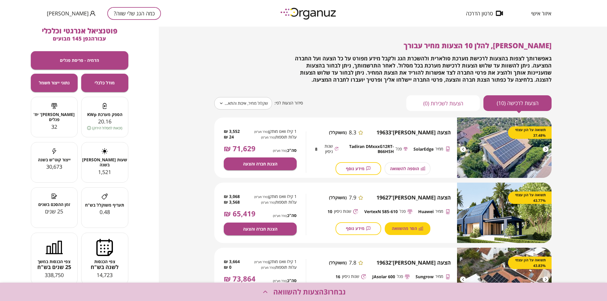
click at [299, 292] on span "נבחרו 3 הצעות להשוואה" at bounding box center [309, 292] width 72 height 8
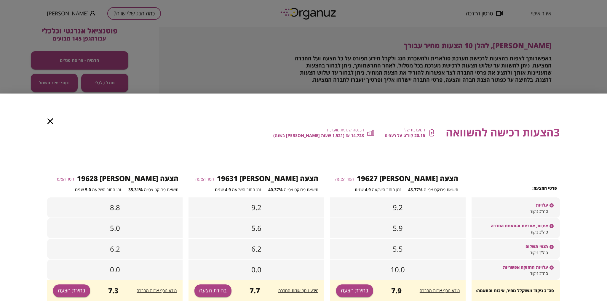
click at [445, 290] on span "מידע נוסף אודות החברה" at bounding box center [440, 291] width 40 height 6
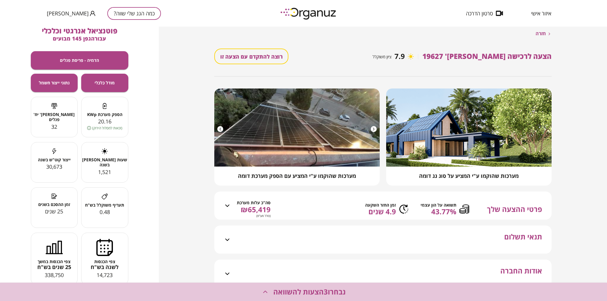
click at [445, 290] on button "נבחרו 3 הצעות להשוואה" at bounding box center [303, 292] width 607 height 18
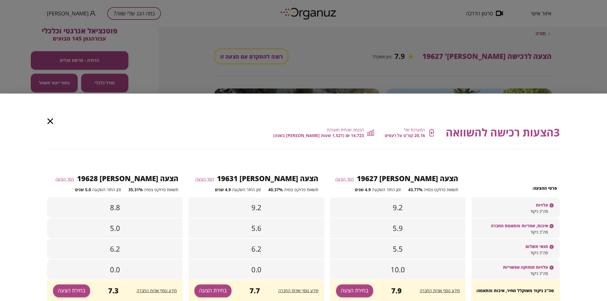
click at [445, 290] on span "מידע נוסף אודות החברה" at bounding box center [440, 291] width 40 height 6
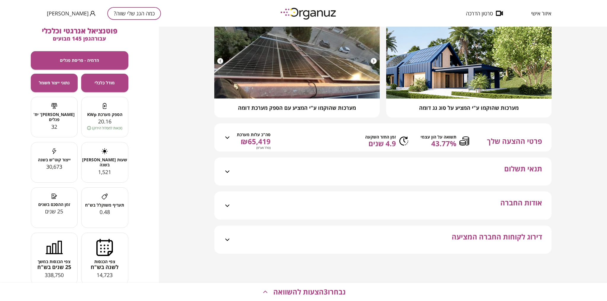
scroll to position [75, 0]
click at [227, 205] on icon at bounding box center [227, 205] width 7 height 7
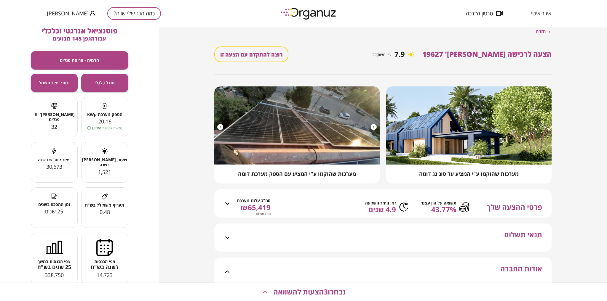
scroll to position [0, 0]
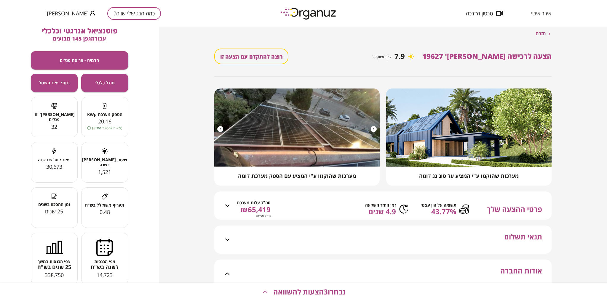
click at [507, 214] on span "פרטי ההצעה שלך" at bounding box center [514, 210] width 55 height 10
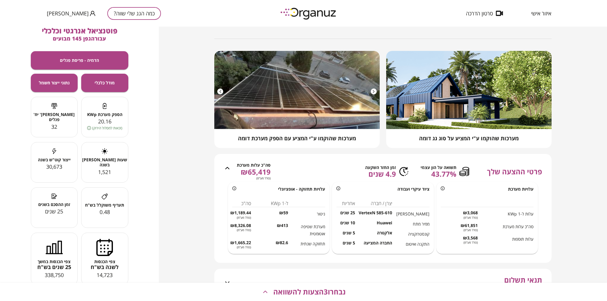
scroll to position [20, 0]
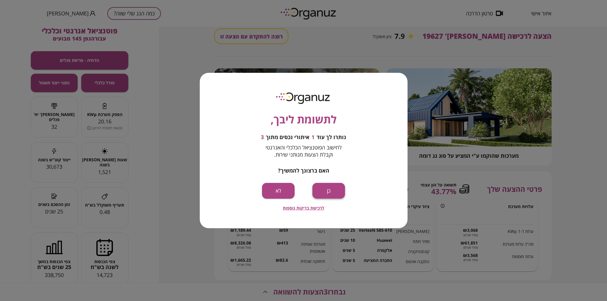
click at [333, 189] on button "כן" at bounding box center [328, 191] width 33 height 16
